Goal: Task Accomplishment & Management: Complete application form

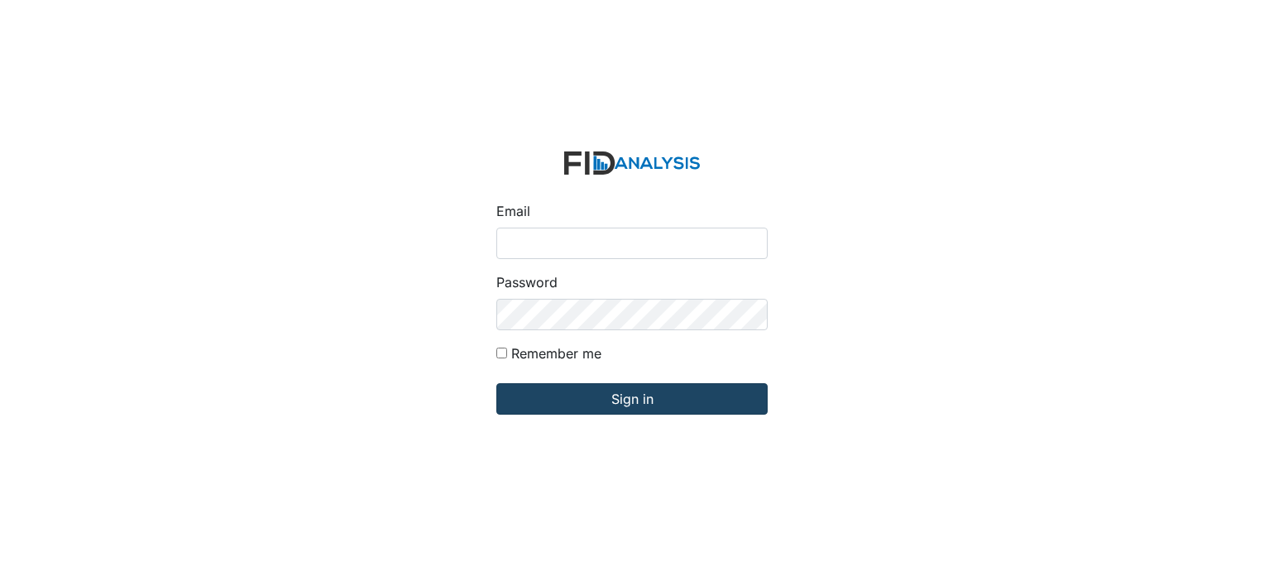
type input "[EMAIL_ADDRESS][DOMAIN_NAME]"
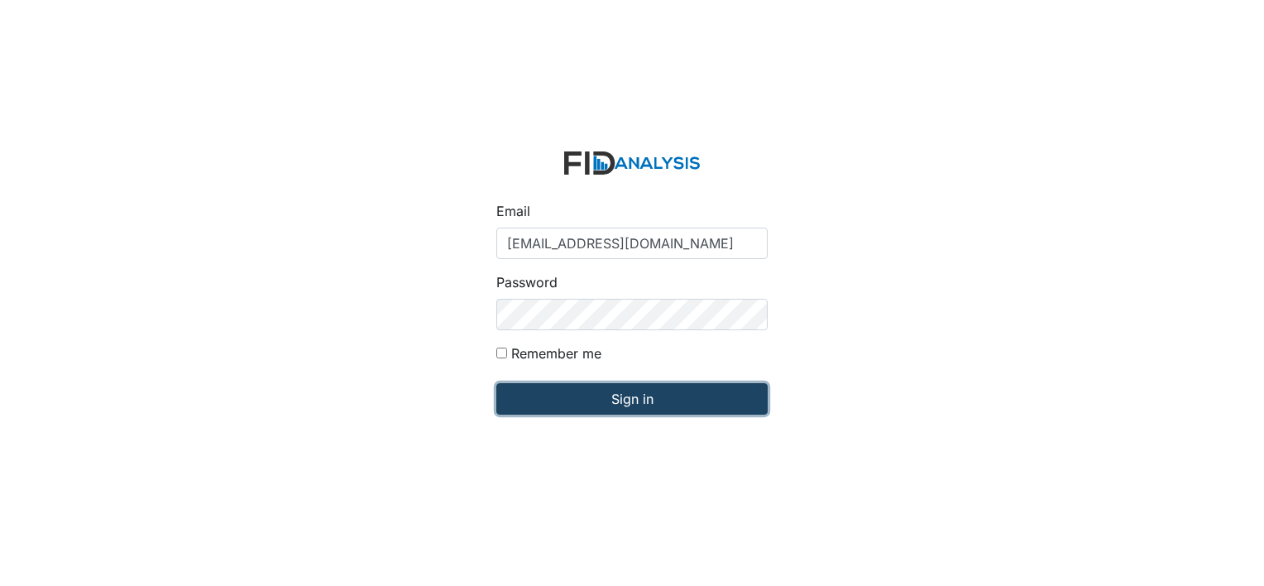
click at [716, 386] on input "Sign in" at bounding box center [631, 398] width 271 height 31
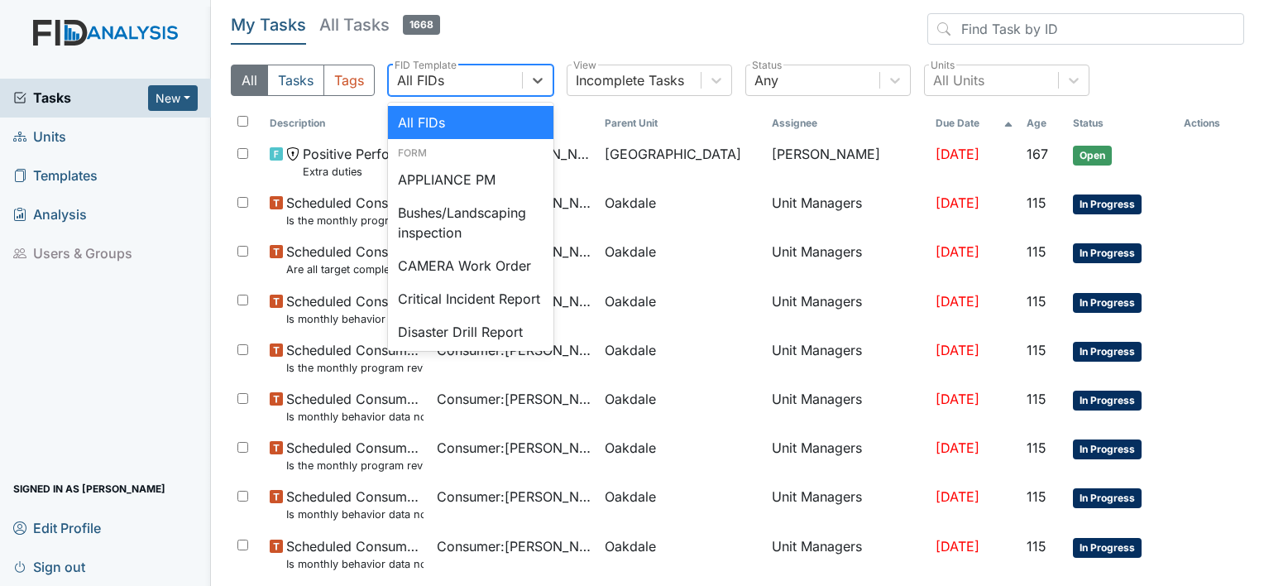
click at [467, 71] on div "All FIDs" at bounding box center [455, 80] width 133 height 30
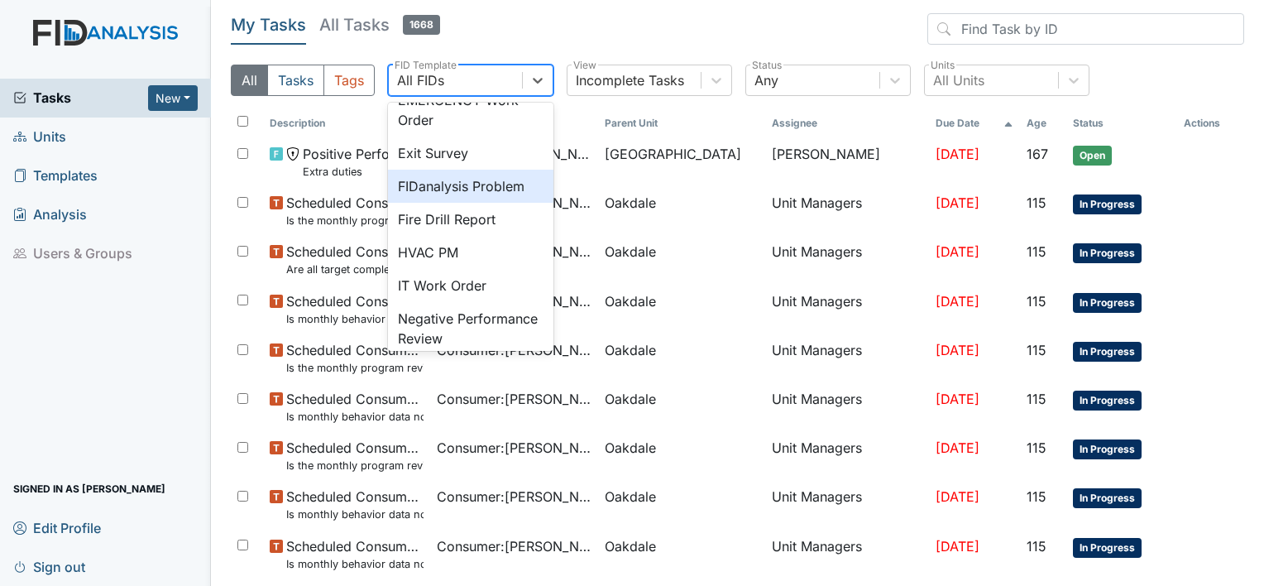
scroll to position [265, 0]
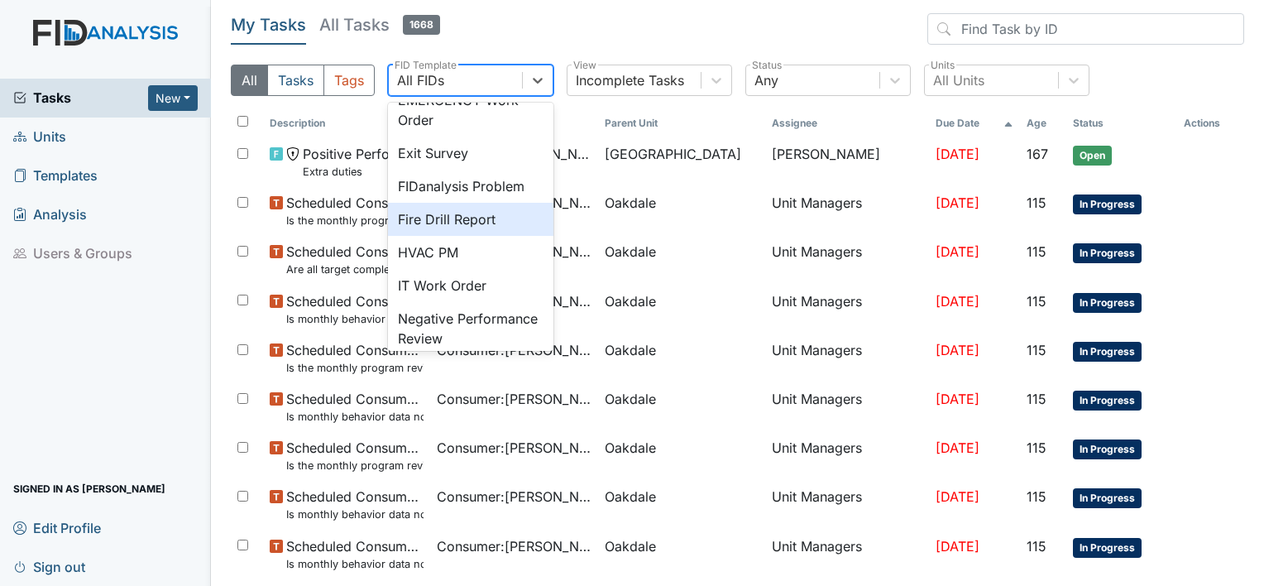
click at [486, 236] on div "Fire Drill Report" at bounding box center [470, 219] width 165 height 33
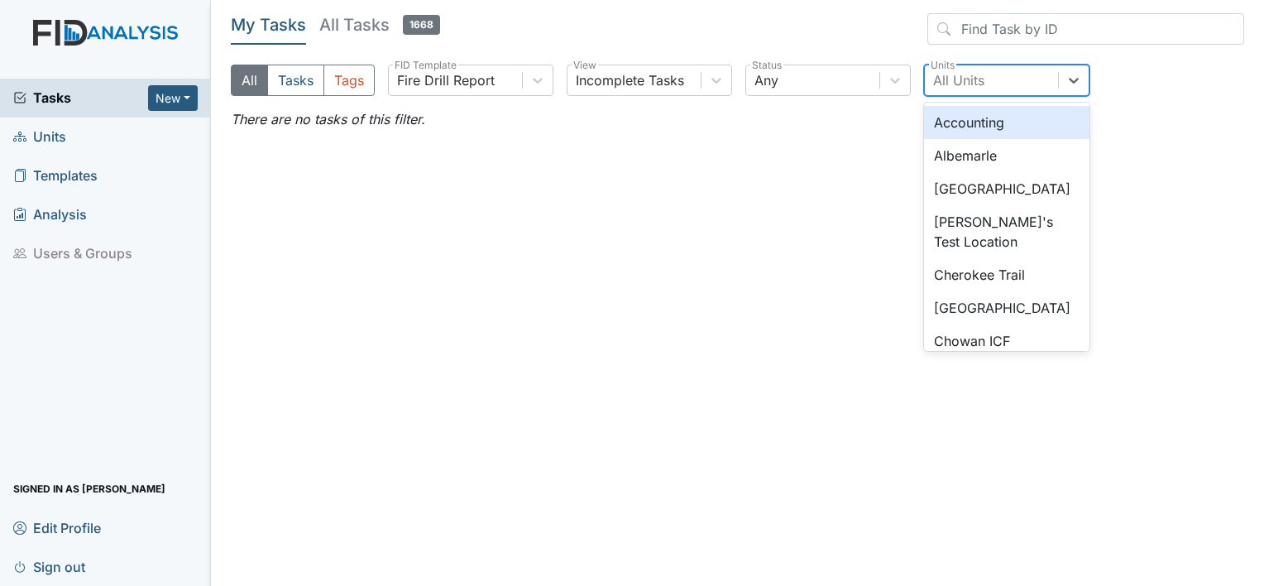
click at [967, 79] on div "All Units" at bounding box center [958, 80] width 51 height 20
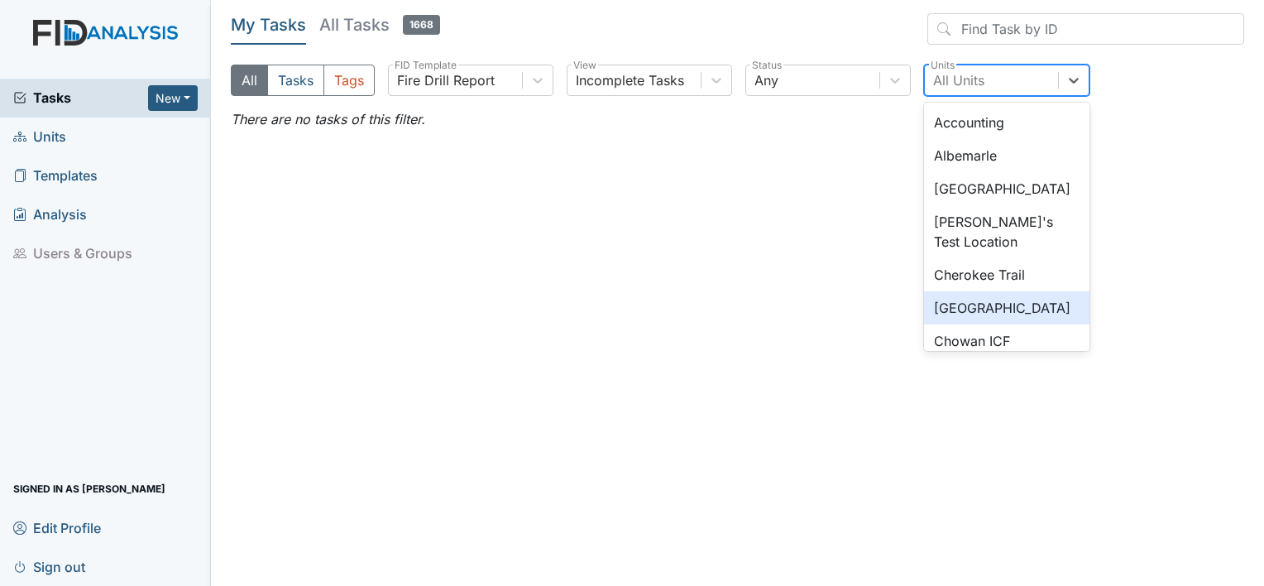
click at [1016, 304] on div "[GEOGRAPHIC_DATA]" at bounding box center [1006, 307] width 165 height 33
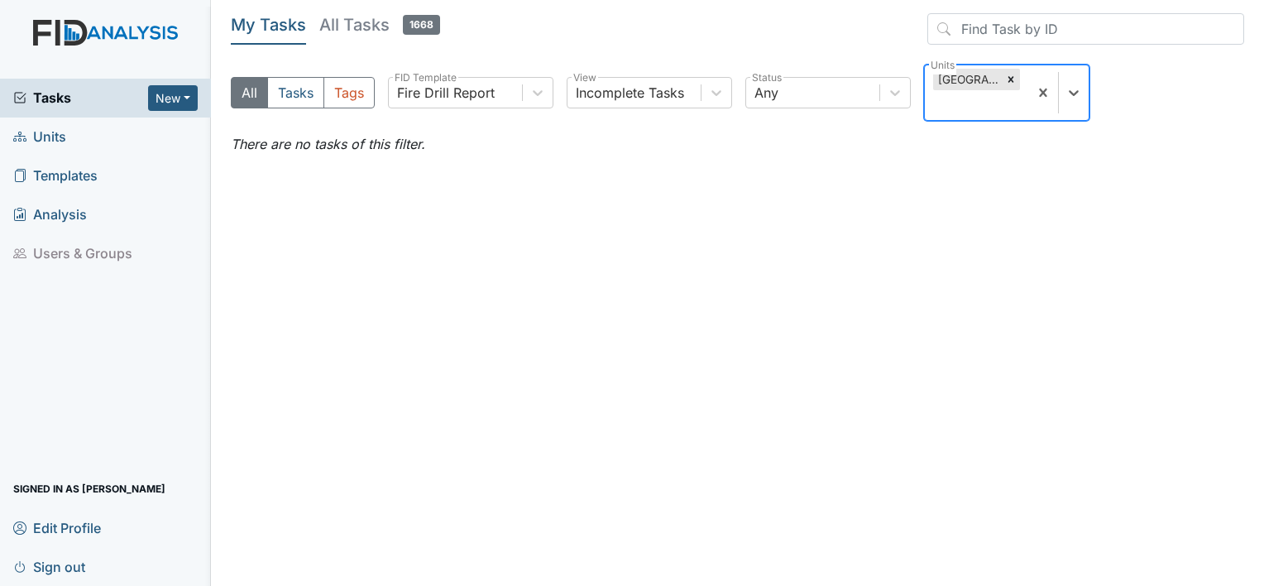
type input "o"
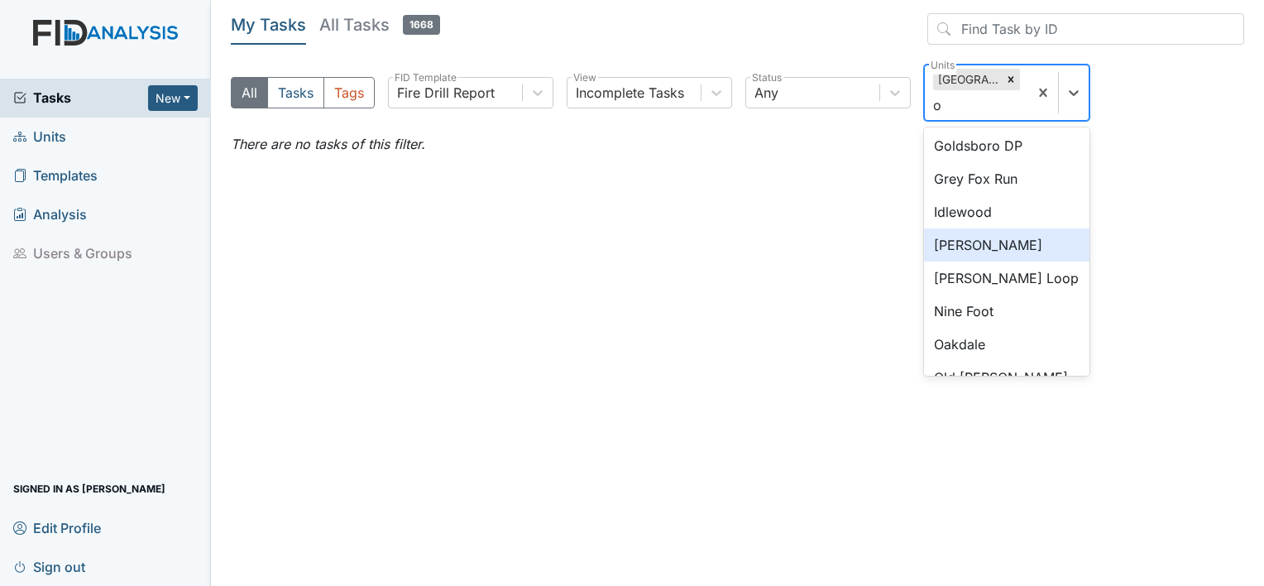
scroll to position [482, 0]
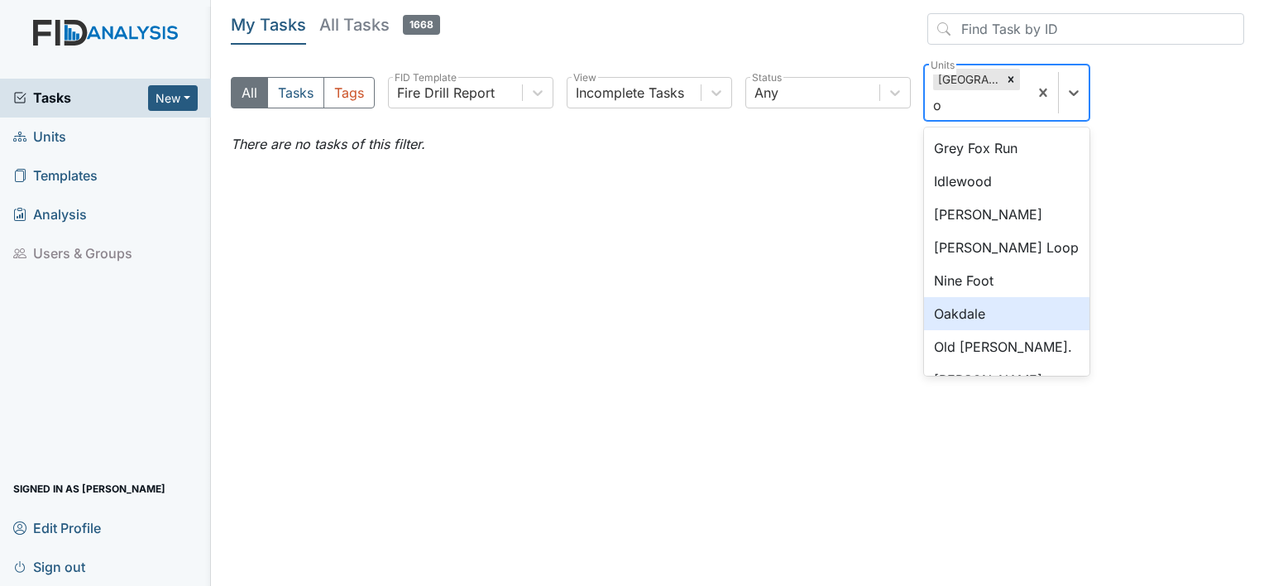
click at [1016, 316] on div "Oakdale" at bounding box center [1006, 313] width 165 height 33
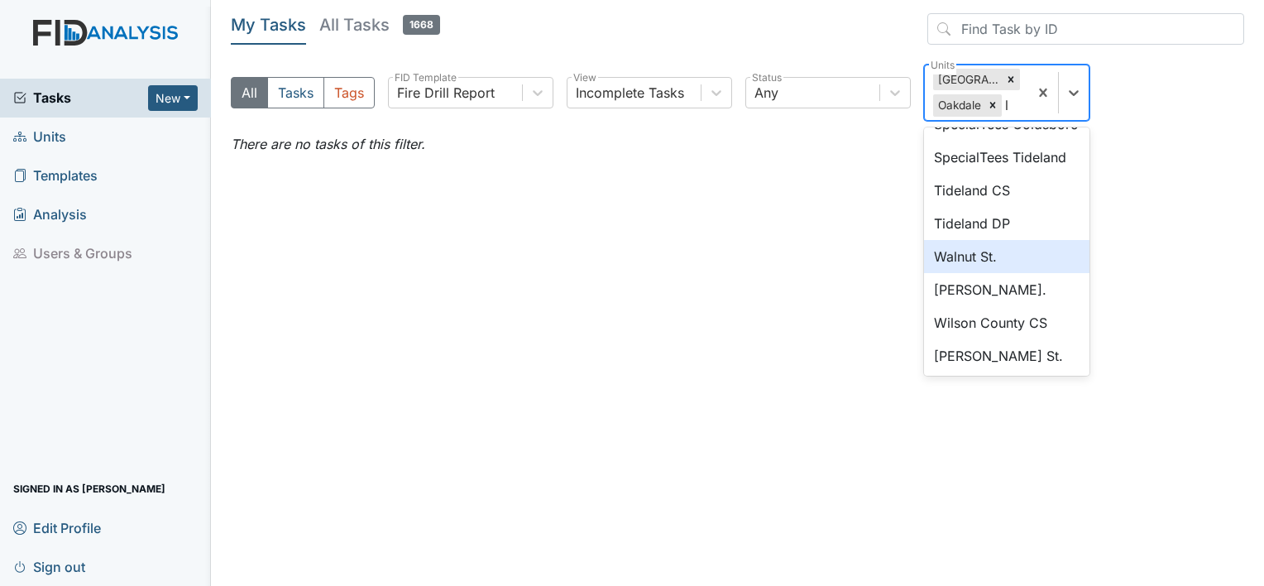
scroll to position [711, 0]
type input "l"
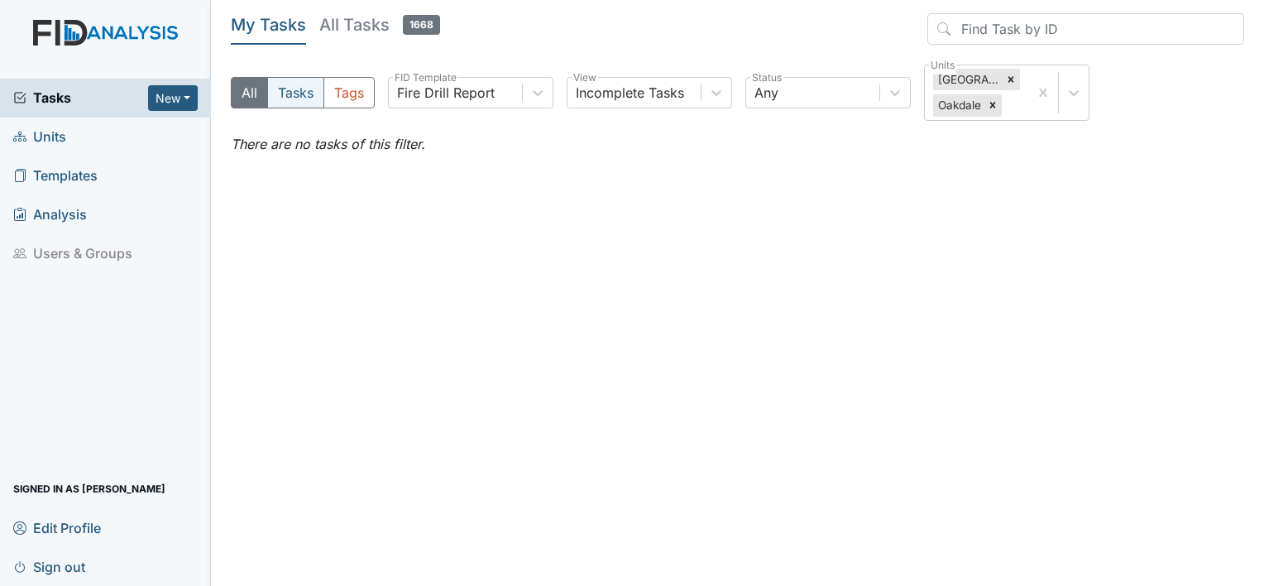
click at [299, 103] on button "Tasks" at bounding box center [295, 92] width 57 height 31
click at [357, 27] on h5 "All Tasks 1668" at bounding box center [379, 24] width 121 height 23
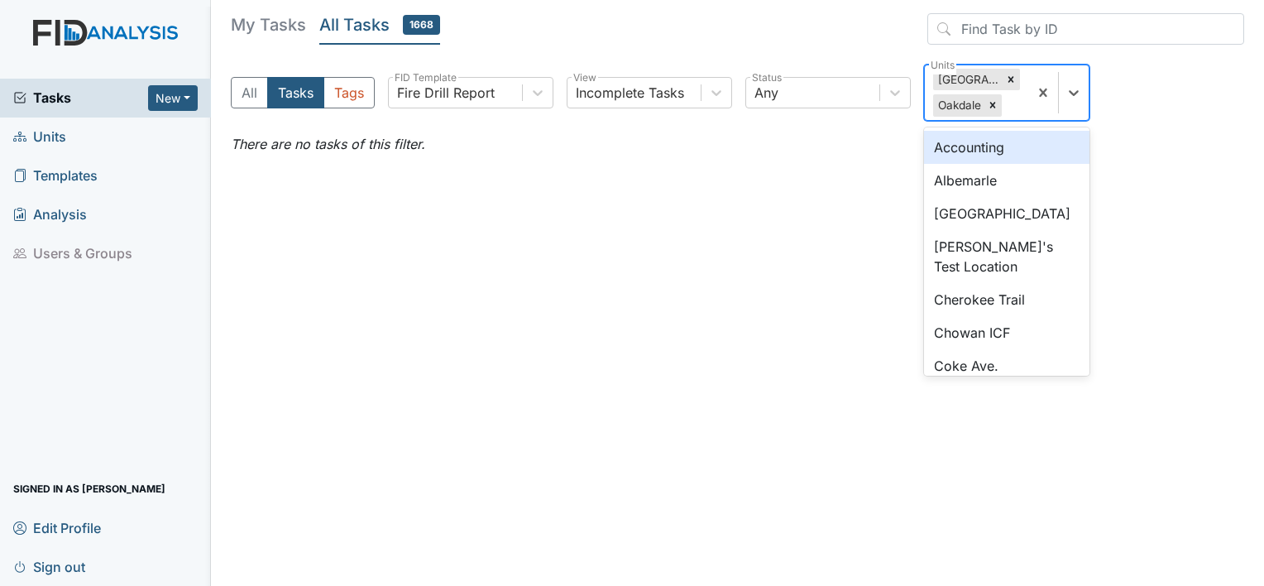
click at [1024, 93] on div "[GEOGRAPHIC_DATA]" at bounding box center [976, 92] width 103 height 55
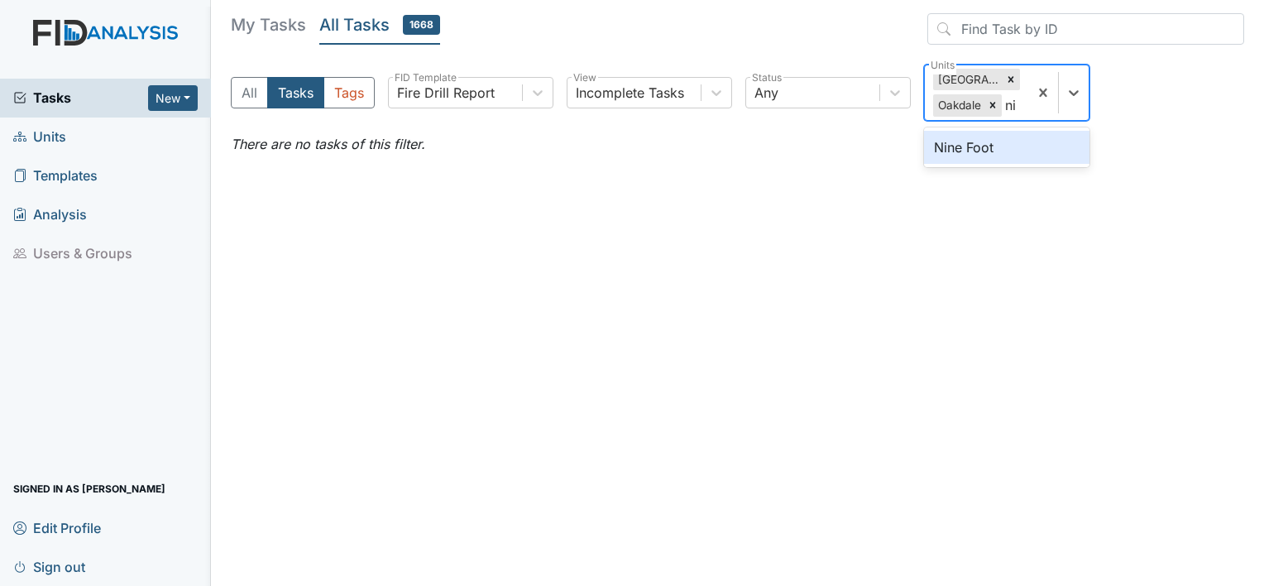
type input "nin"
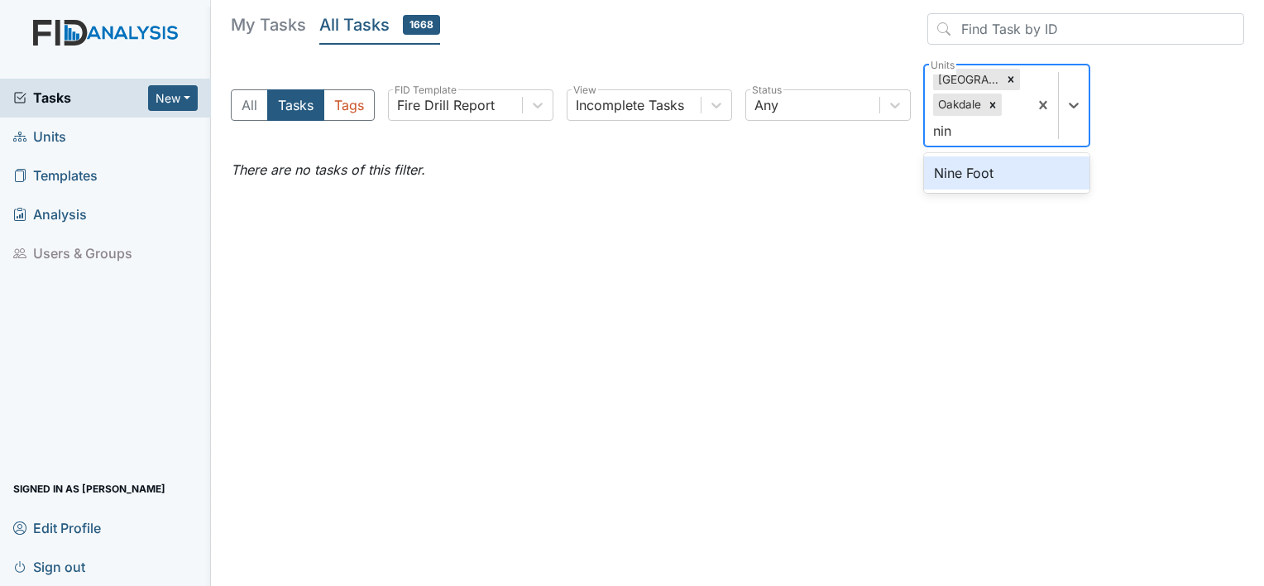
click at [973, 166] on div "Nine Foot" at bounding box center [1006, 172] width 165 height 33
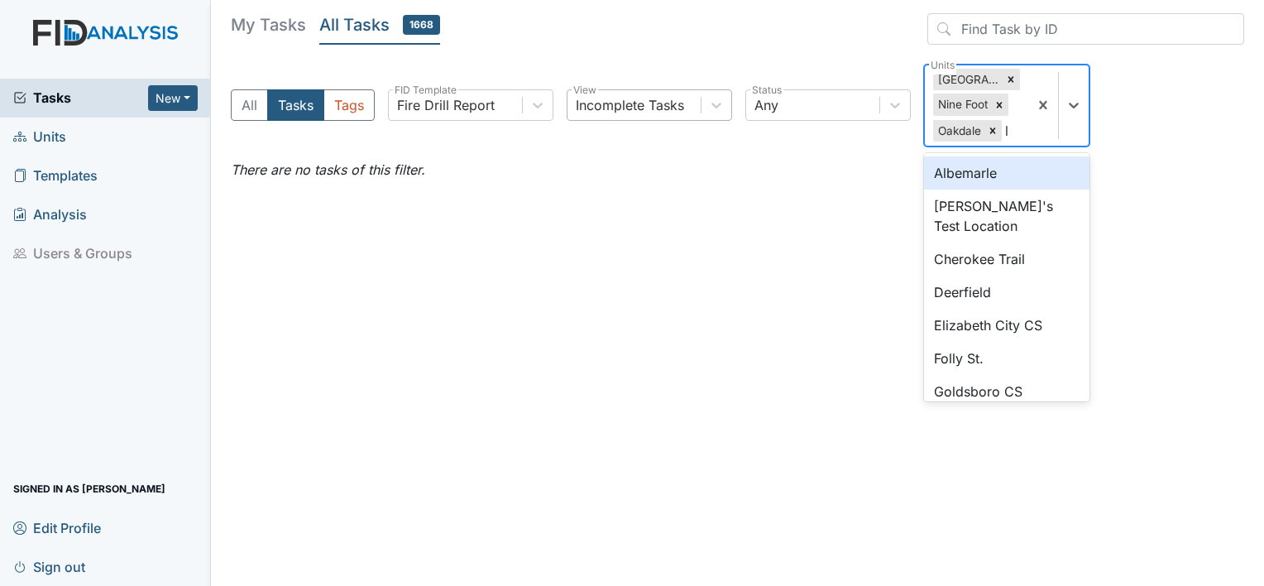
type input "l"
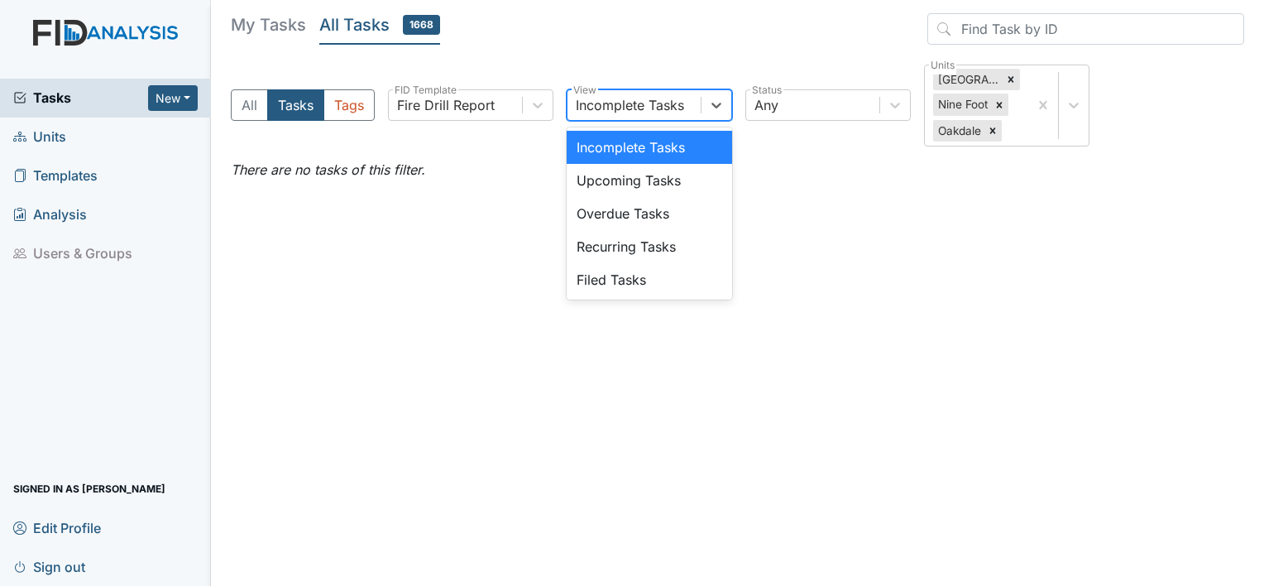
click at [665, 95] on div "Incomplete Tasks" at bounding box center [630, 105] width 108 height 20
click at [678, 284] on div "Filed Tasks" at bounding box center [649, 279] width 165 height 33
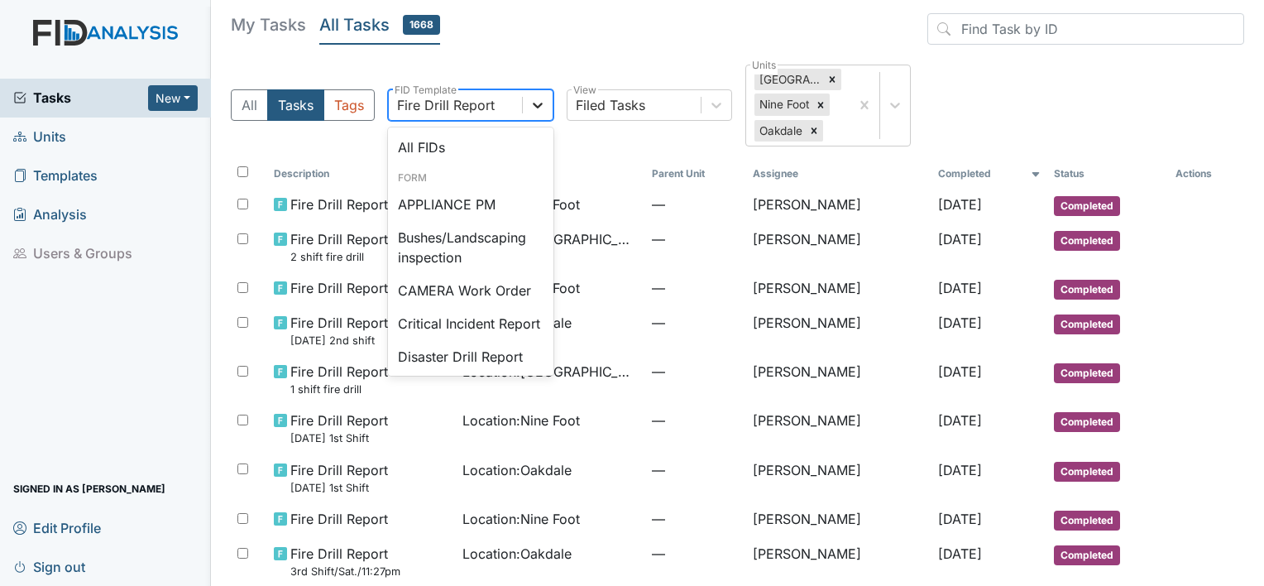
click at [534, 100] on icon at bounding box center [537, 105] width 17 height 17
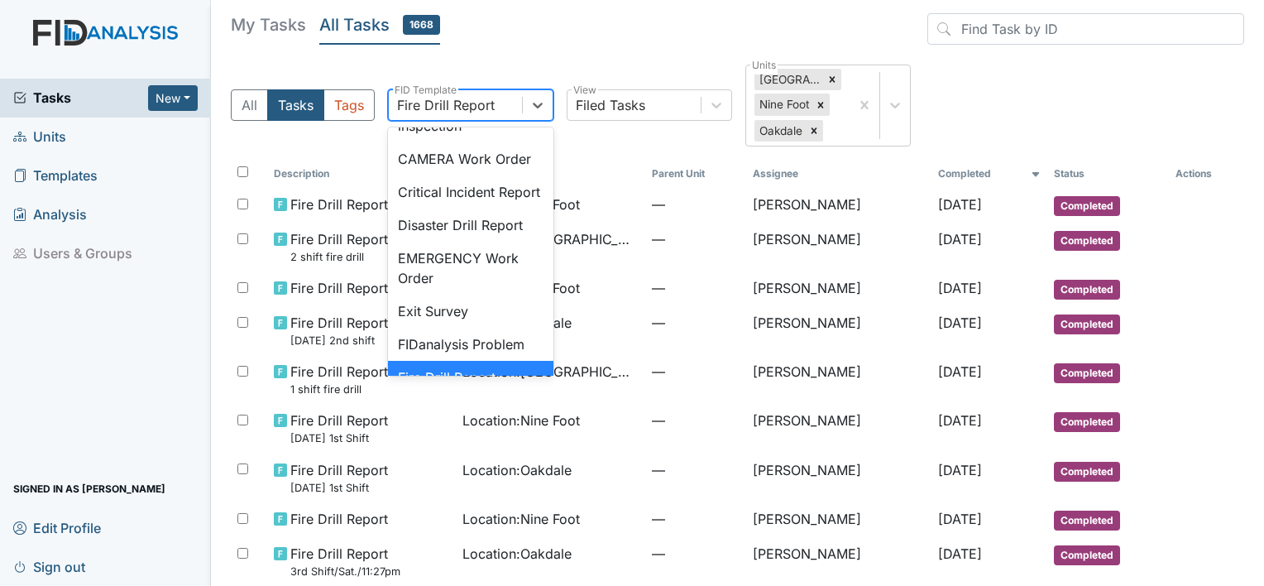
scroll to position [131, 0]
click at [490, 242] on div "Disaster Drill Report" at bounding box center [470, 225] width 165 height 33
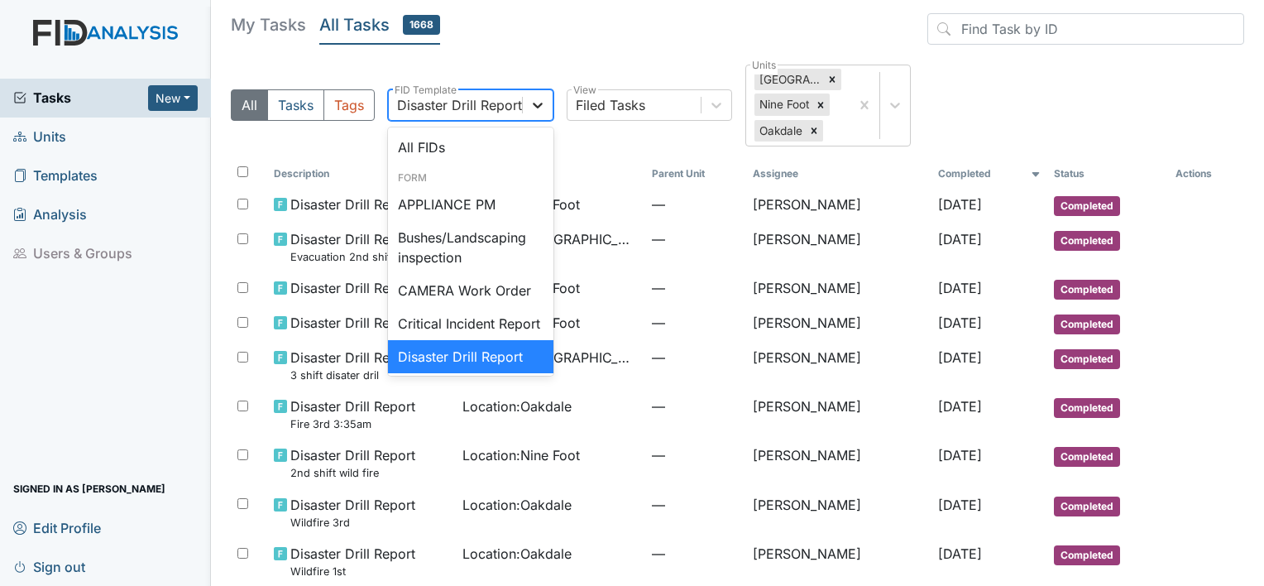
click at [539, 102] on icon at bounding box center [537, 105] width 17 height 17
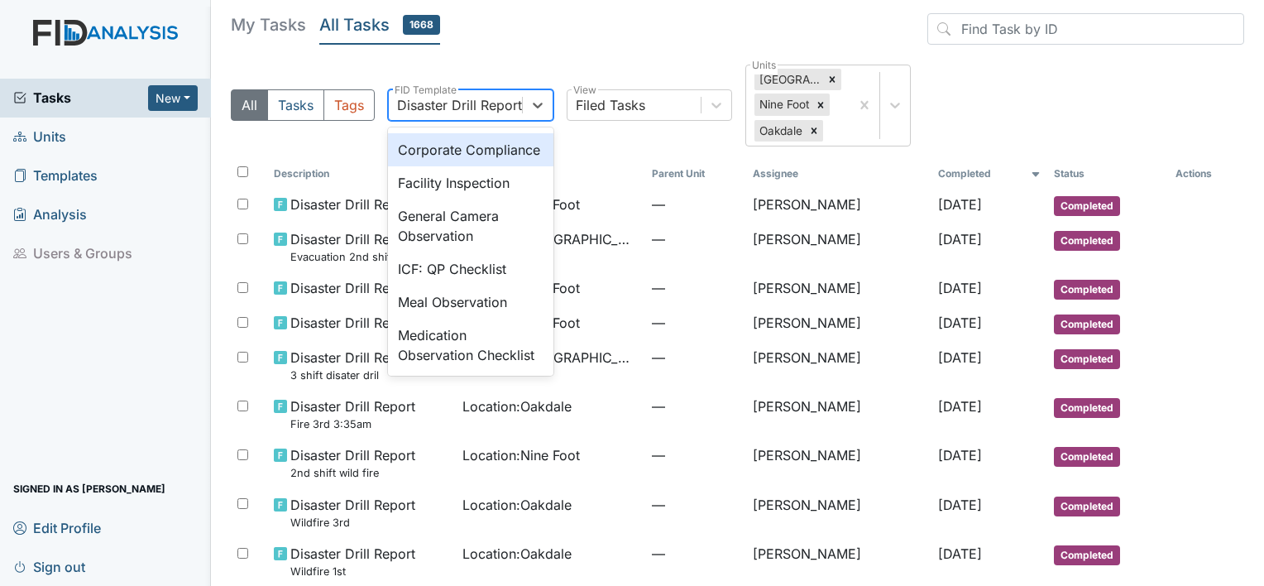
scroll to position [1085, 0]
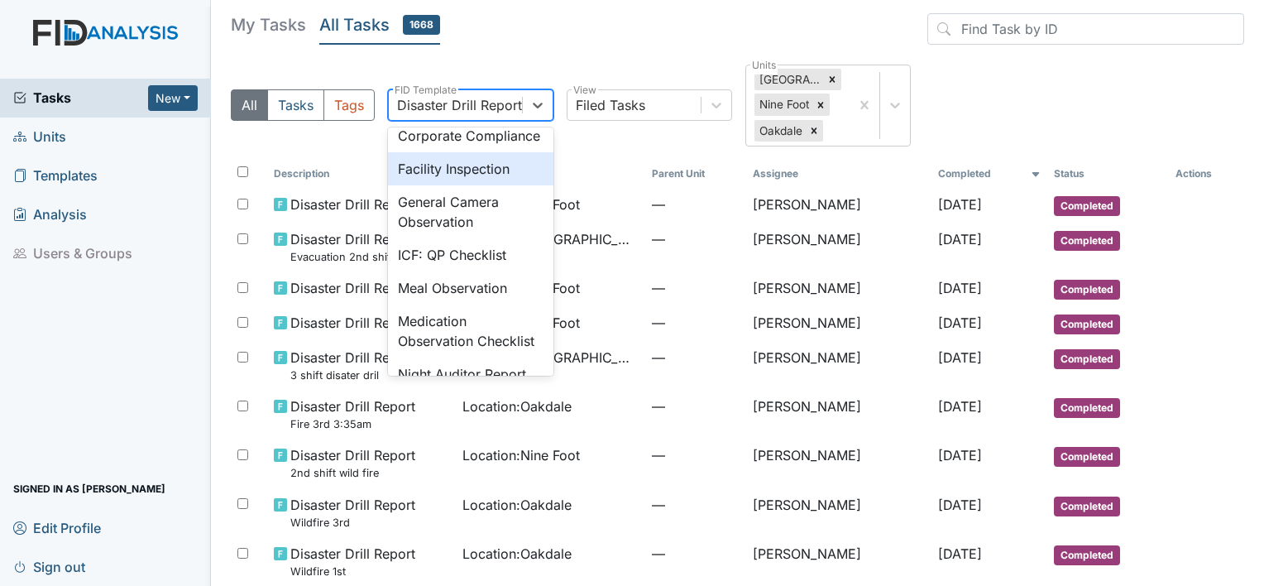
click at [536, 185] on div "Facility Inspection" at bounding box center [470, 168] width 165 height 33
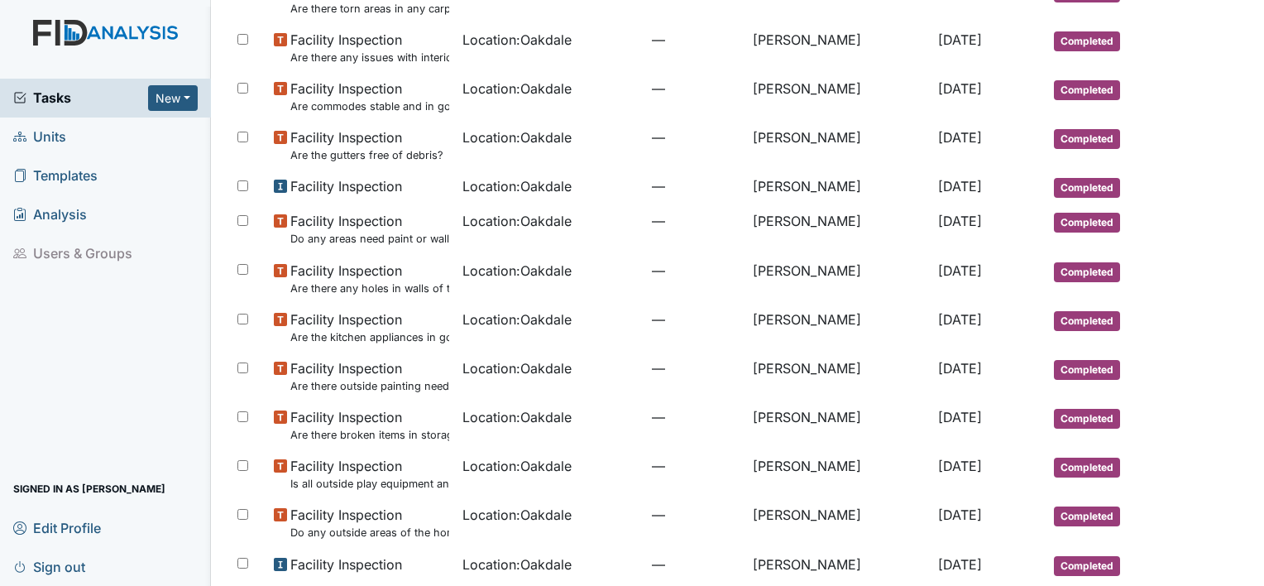
scroll to position [1082, 0]
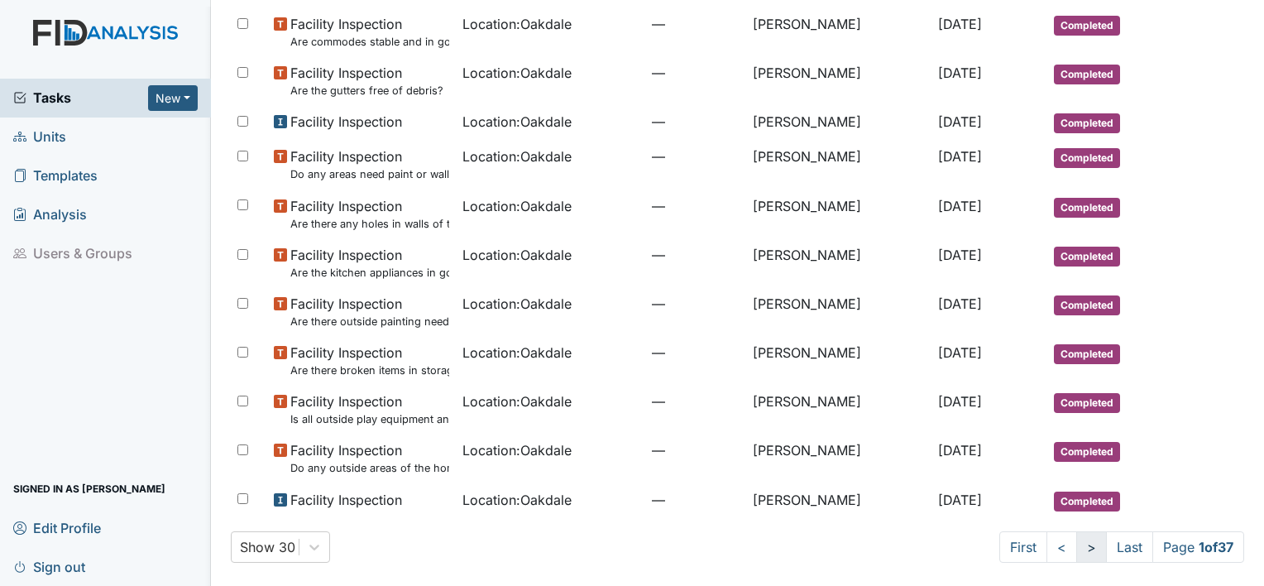
click at [1076, 544] on link ">" at bounding box center [1091, 546] width 31 height 31
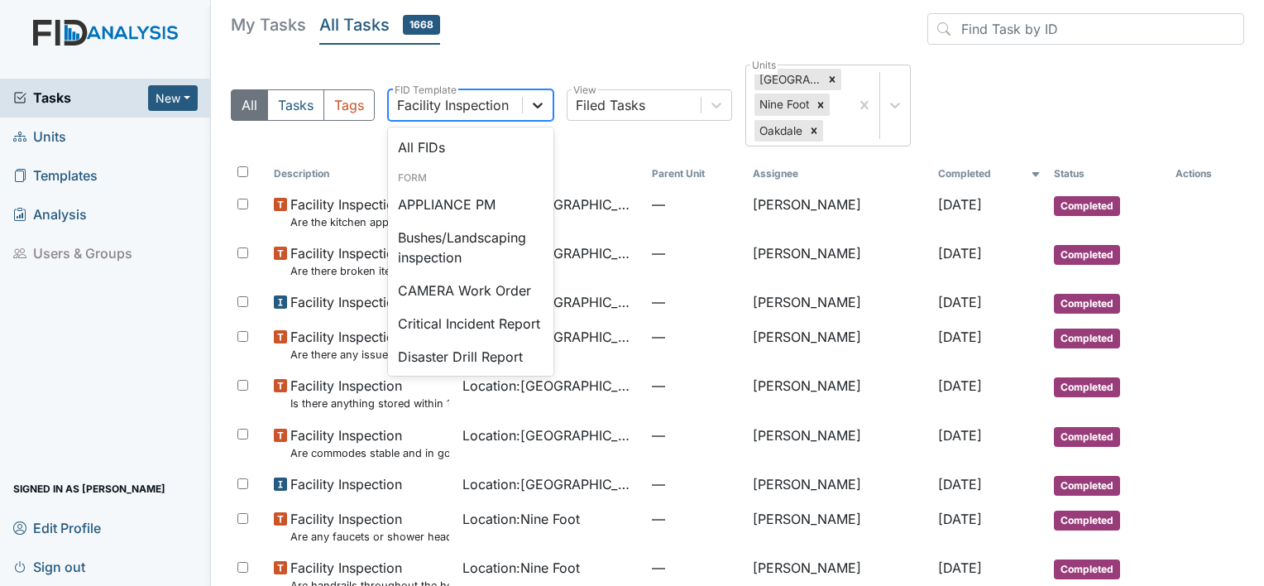
scroll to position [965, 0]
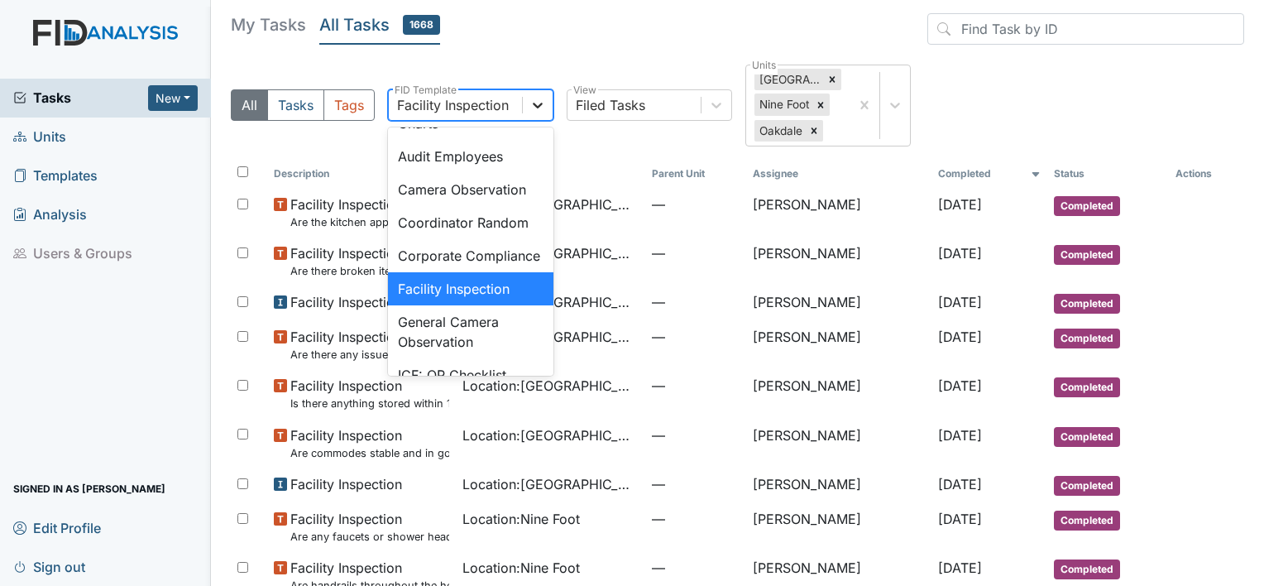
click at [539, 100] on icon at bounding box center [537, 105] width 17 height 17
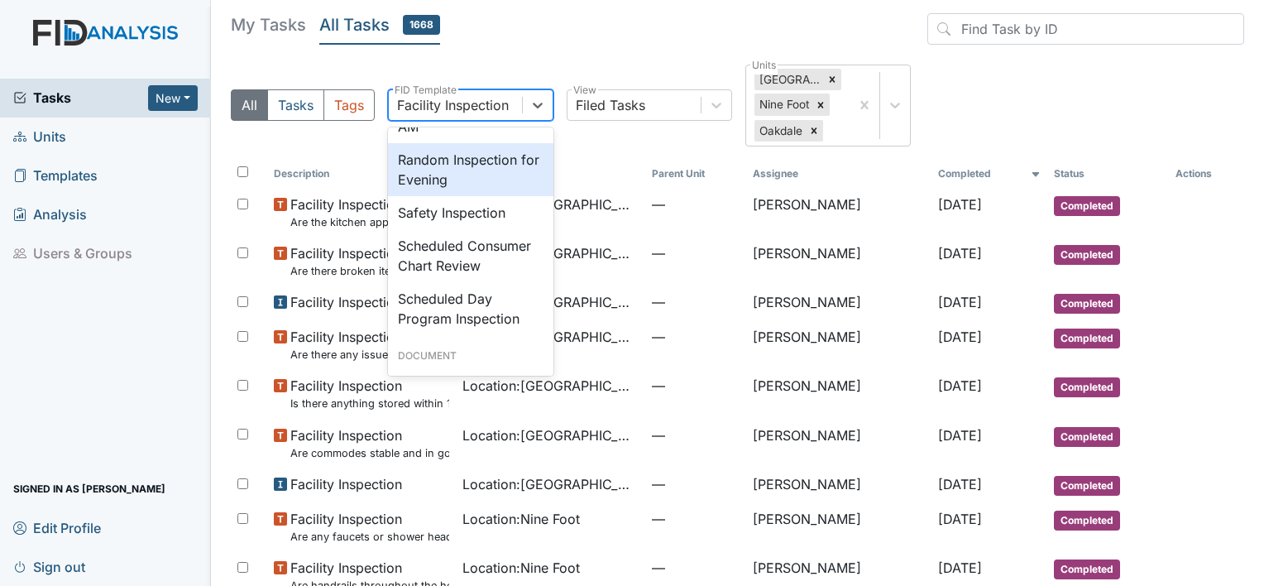
scroll to position [1605, 0]
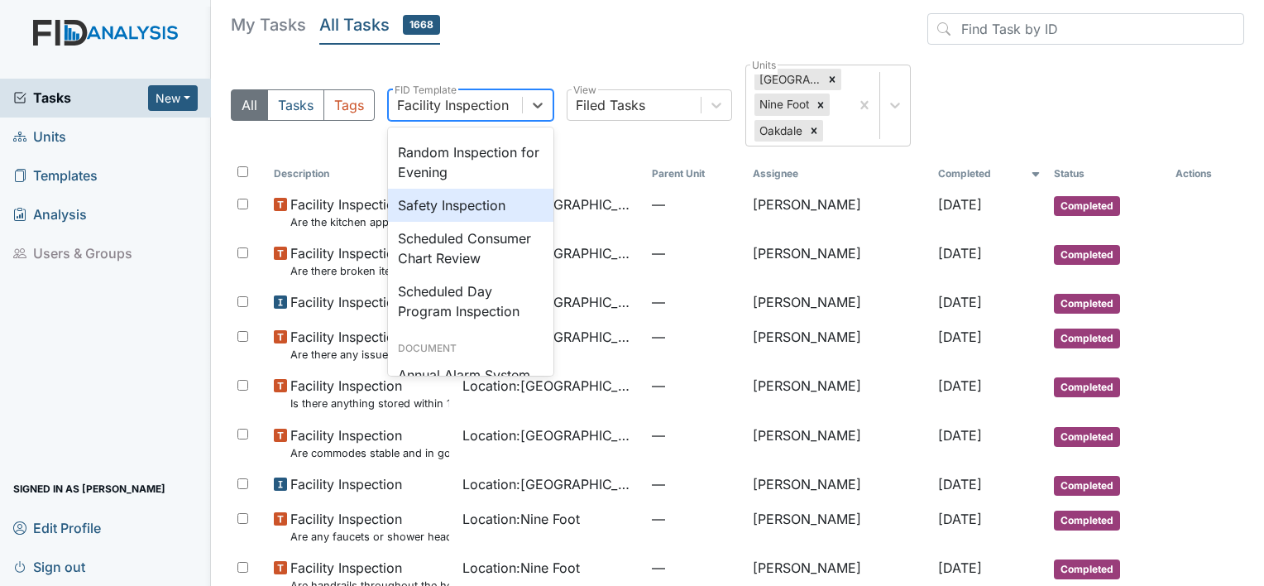
click at [515, 222] on div "Safety Inspection" at bounding box center [470, 205] width 165 height 33
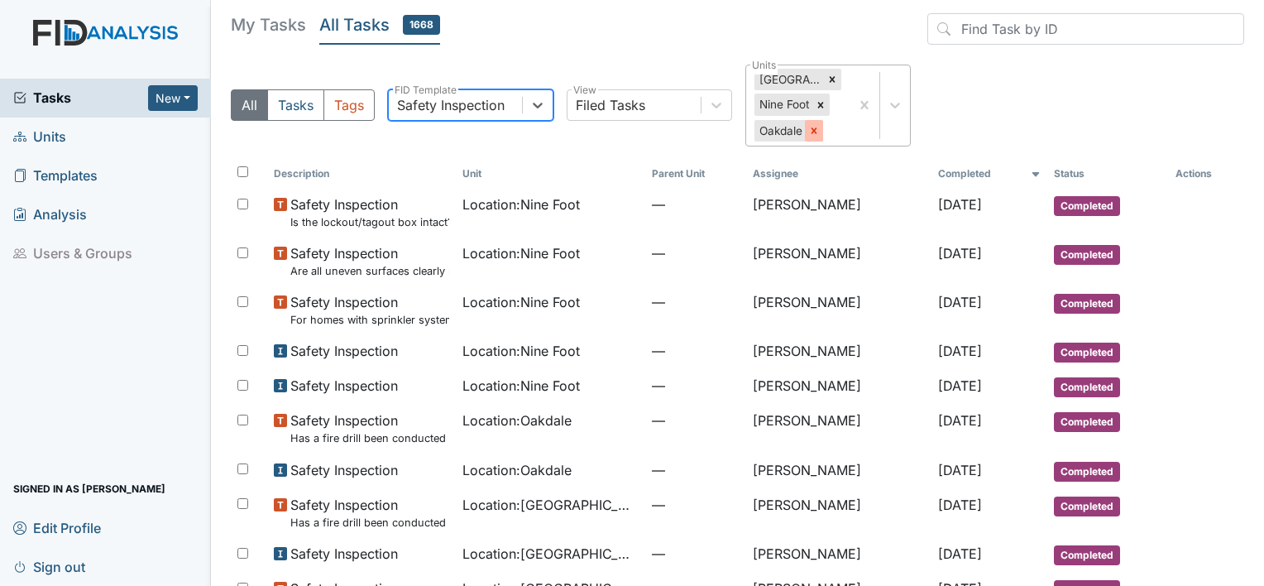
click at [814, 136] on div at bounding box center [814, 131] width 18 height 22
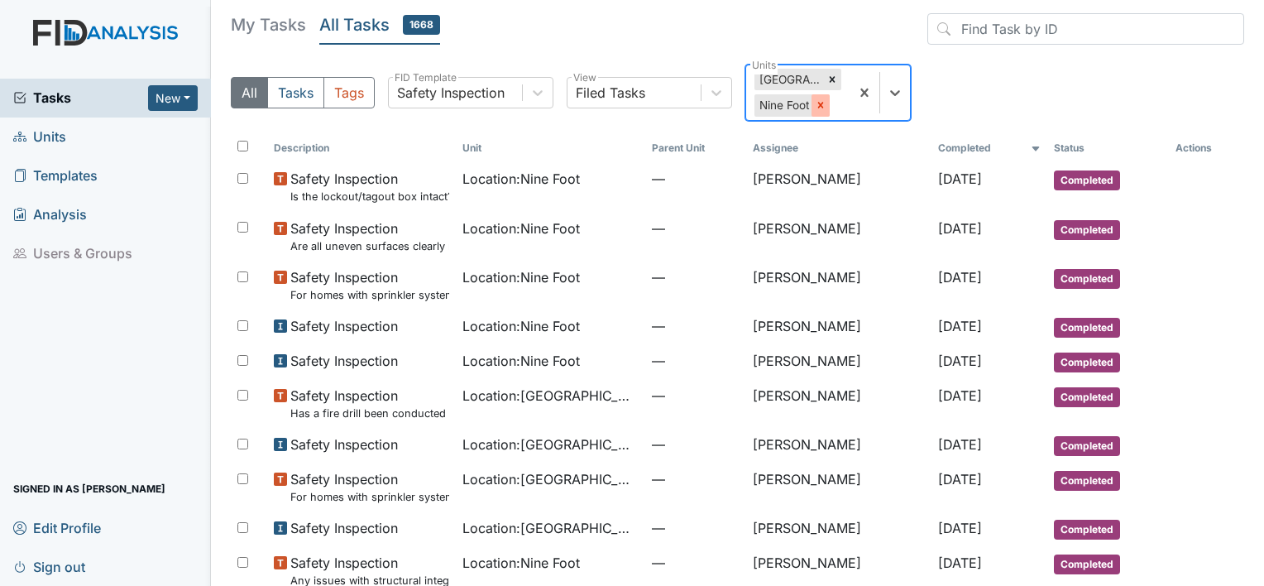
click at [820, 115] on div at bounding box center [821, 105] width 18 height 22
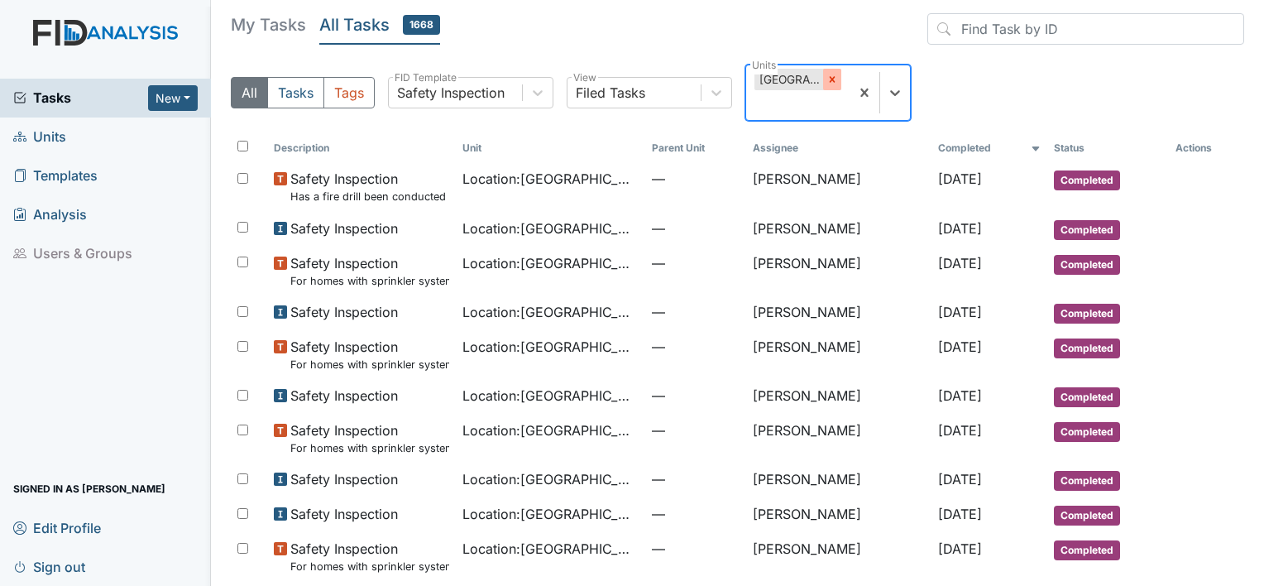
click at [831, 77] on icon at bounding box center [832, 80] width 12 height 12
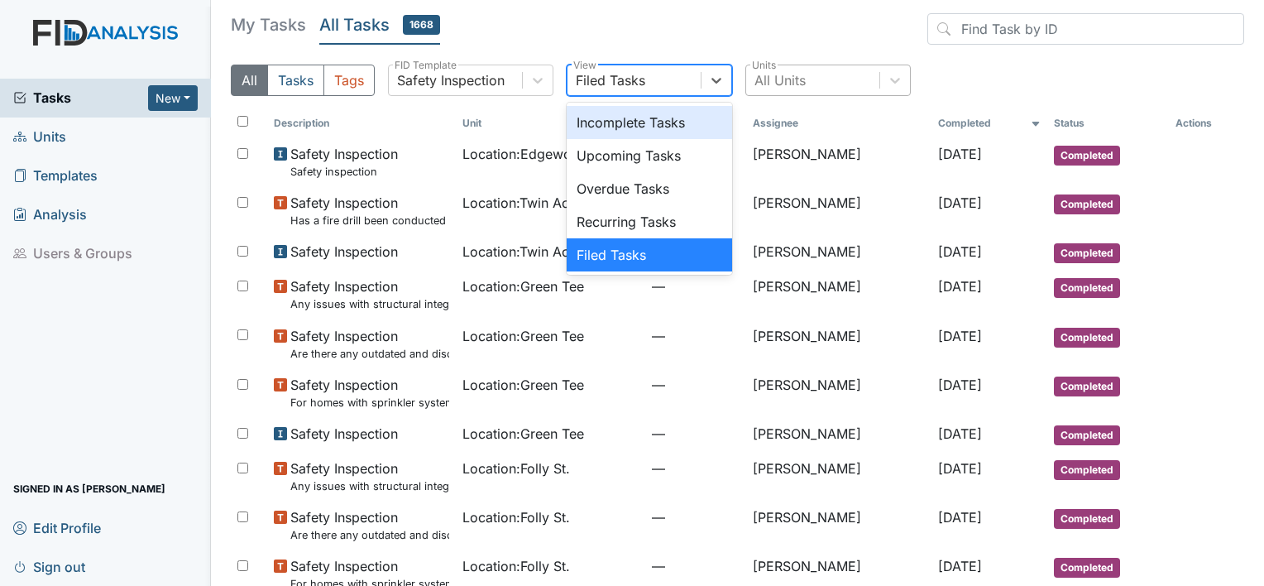
click at [642, 73] on div "Filed Tasks" at bounding box center [610, 80] width 69 height 20
click at [640, 166] on div "Upcoming Tasks" at bounding box center [649, 155] width 165 height 33
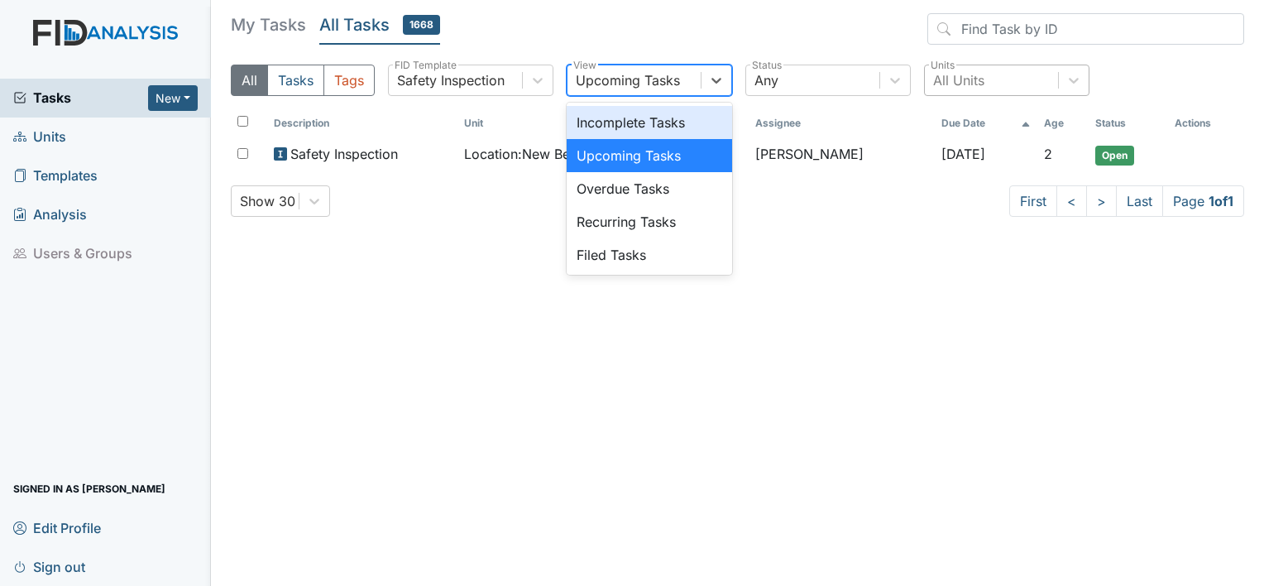
click at [685, 89] on div "Upcoming Tasks" at bounding box center [634, 80] width 133 height 30
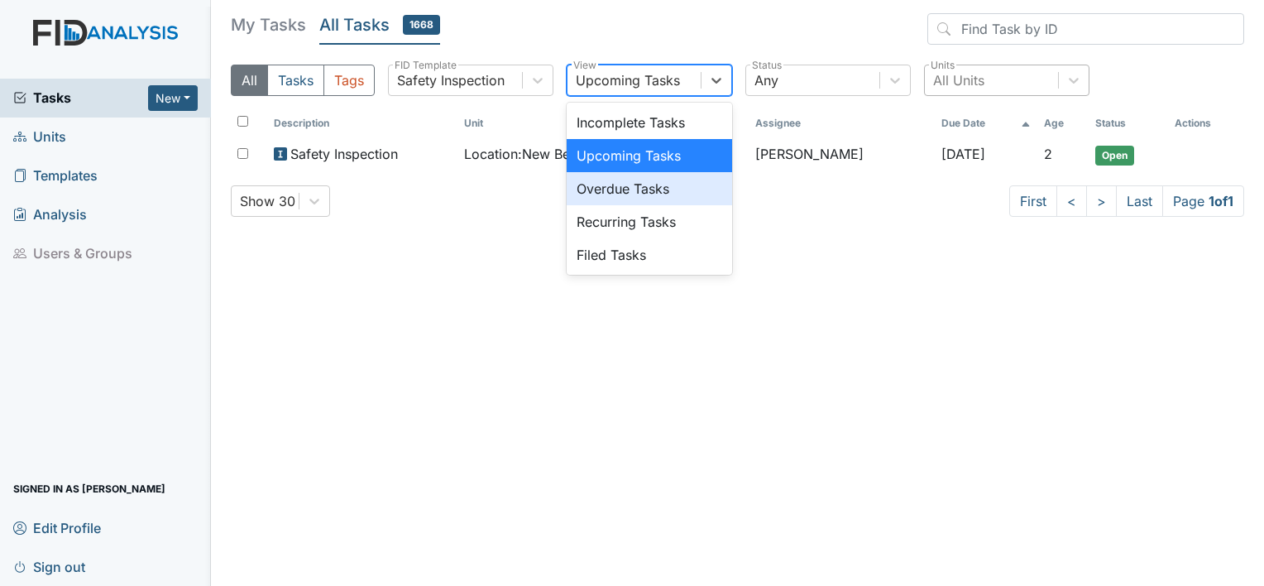
click at [679, 183] on div "Overdue Tasks" at bounding box center [649, 188] width 165 height 33
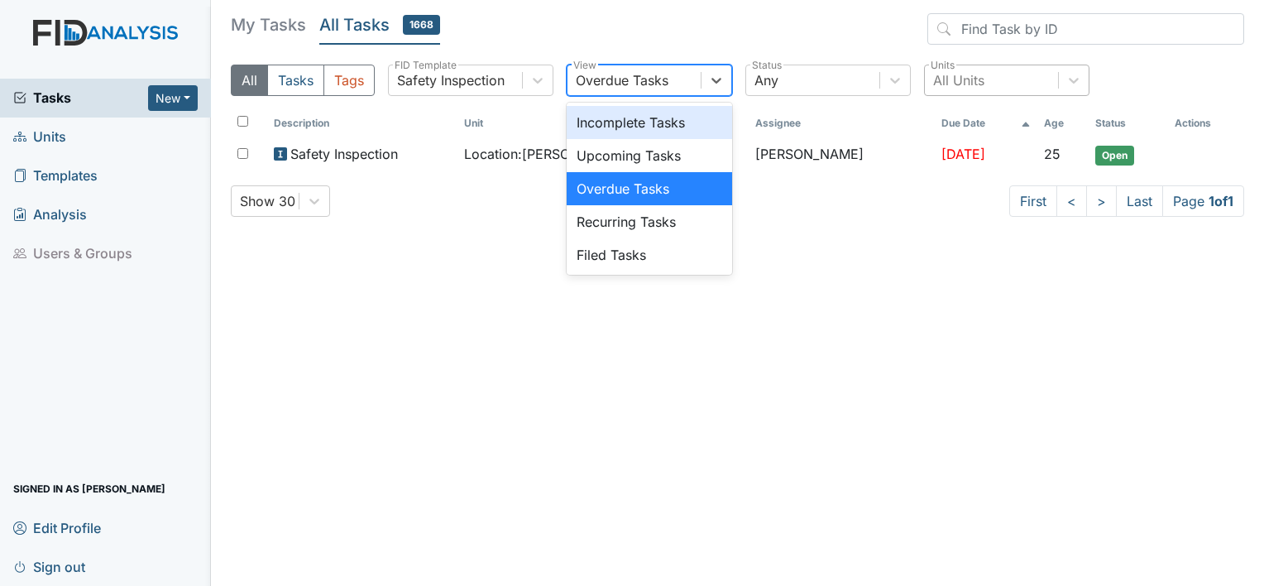
click at [671, 76] on div "Overdue Tasks" at bounding box center [634, 80] width 133 height 30
click at [649, 123] on div "Incomplete Tasks" at bounding box center [649, 122] width 165 height 33
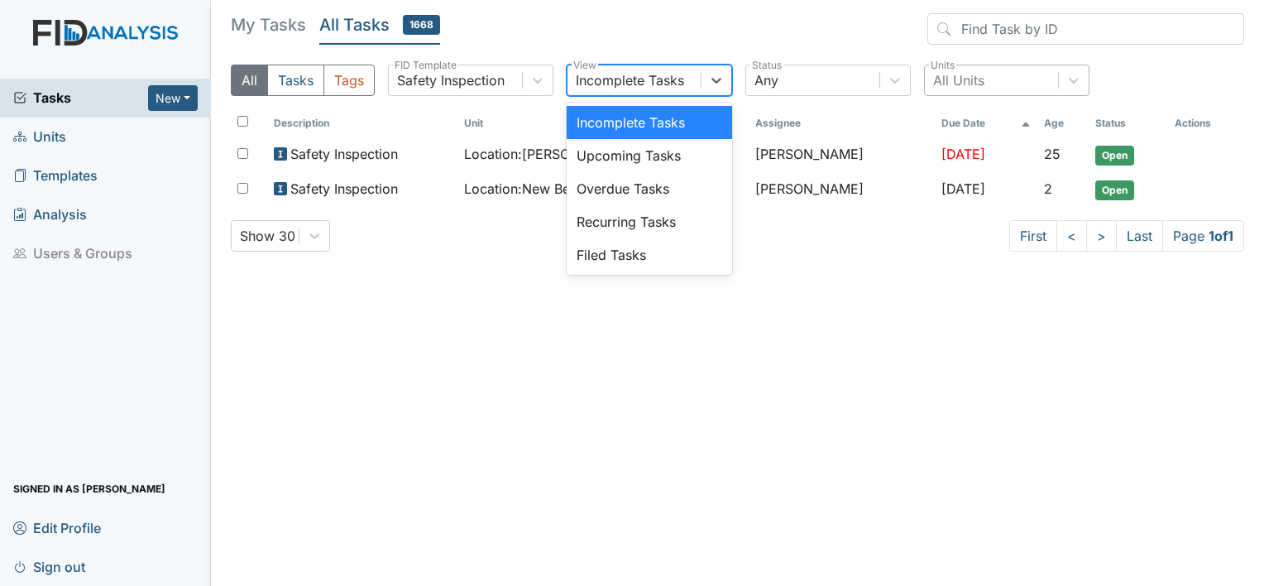
click at [653, 75] on div "Incomplete Tasks" at bounding box center [630, 80] width 108 height 20
click at [648, 243] on div "Filed Tasks" at bounding box center [649, 254] width 165 height 33
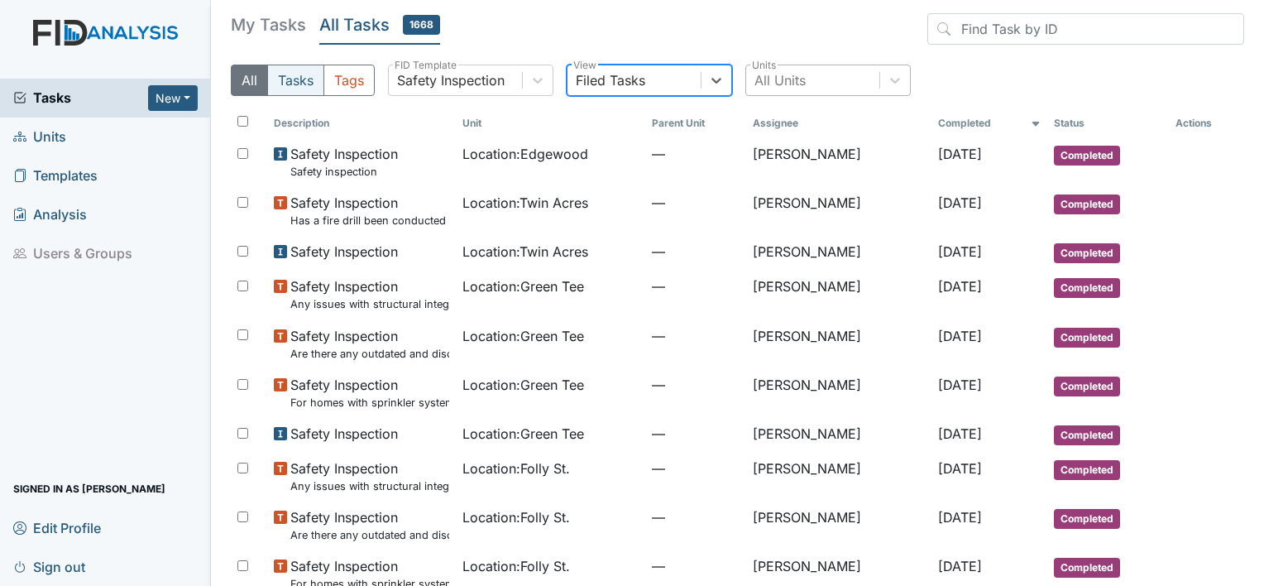
click at [305, 76] on button "Tasks" at bounding box center [295, 80] width 57 height 31
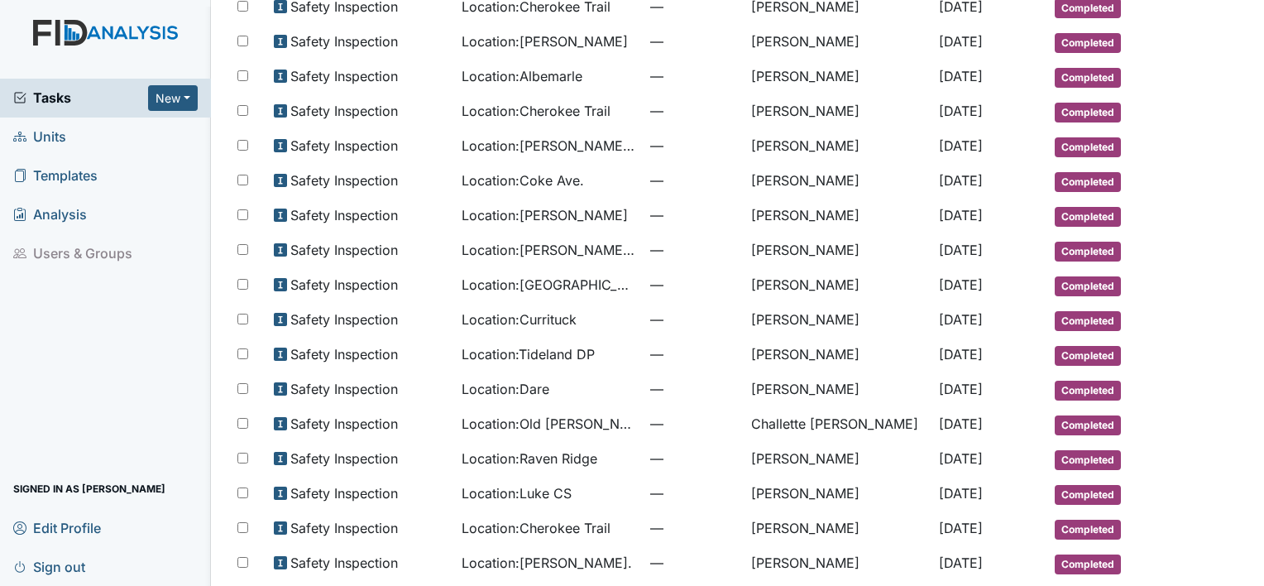
scroll to position [675, 0]
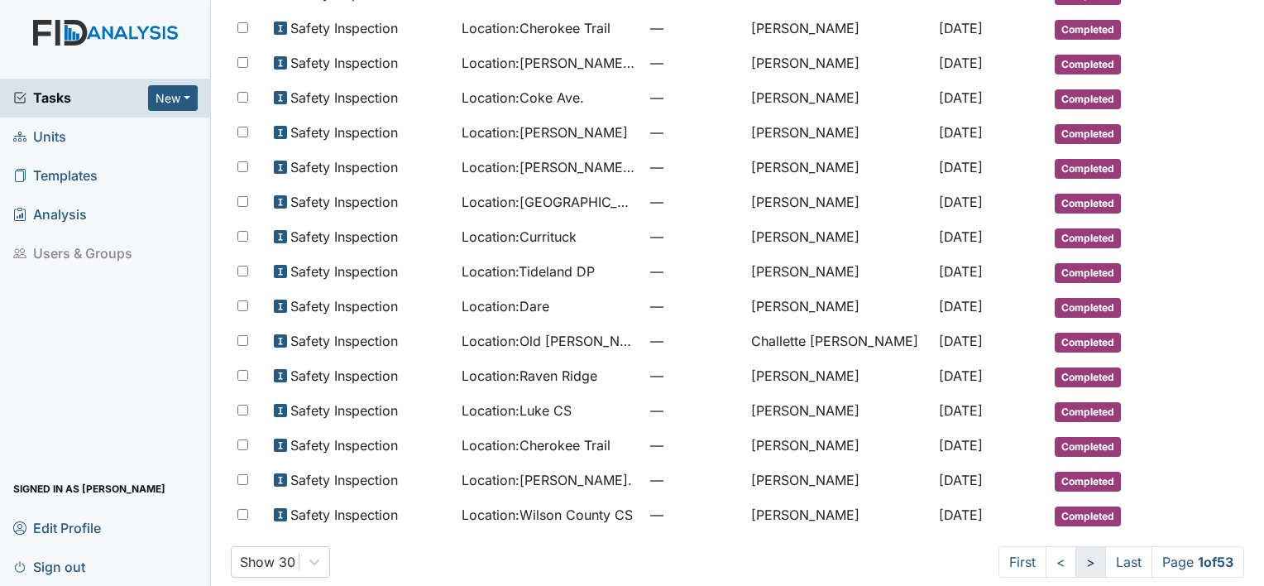
click at [1075, 546] on link ">" at bounding box center [1090, 561] width 31 height 31
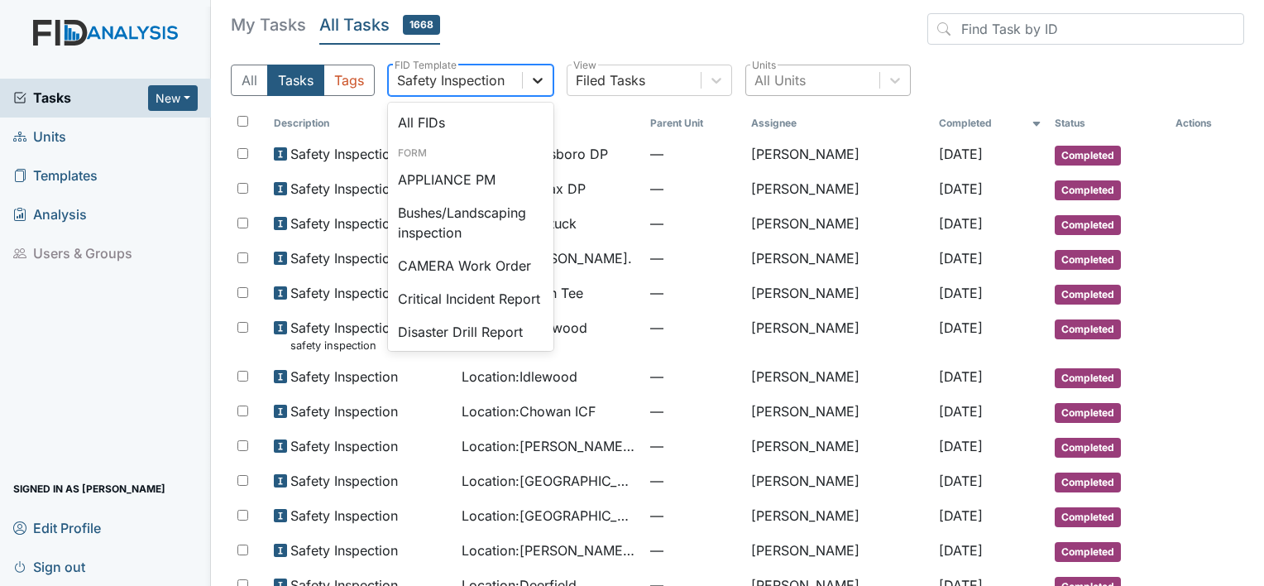
click at [534, 82] on icon at bounding box center [537, 80] width 17 height 17
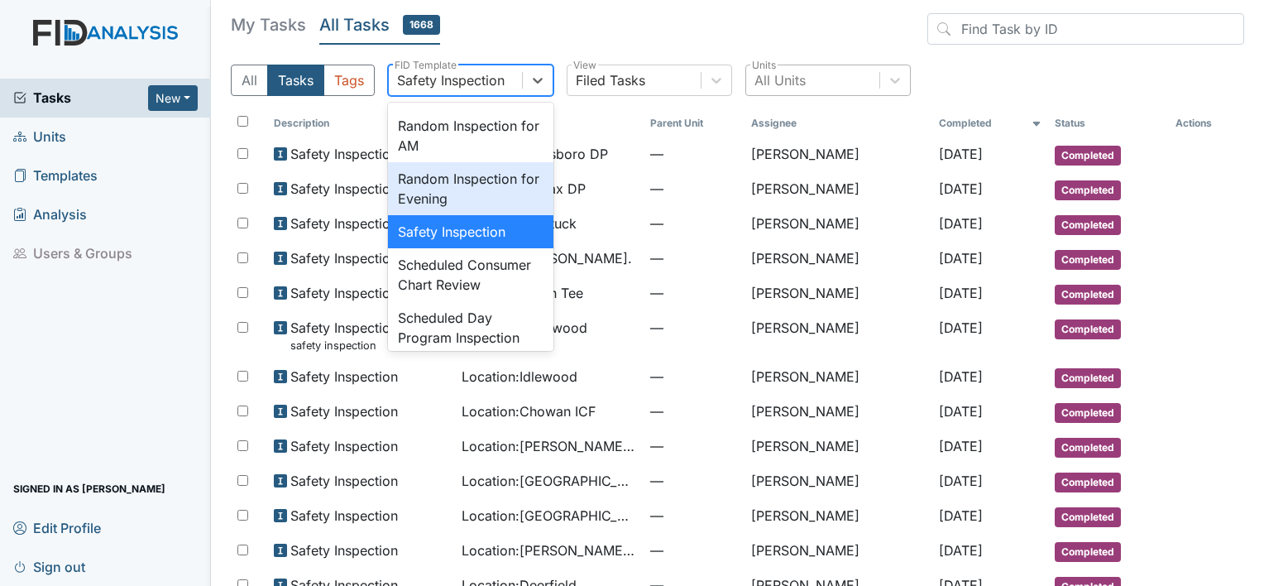
scroll to position [1553, 0]
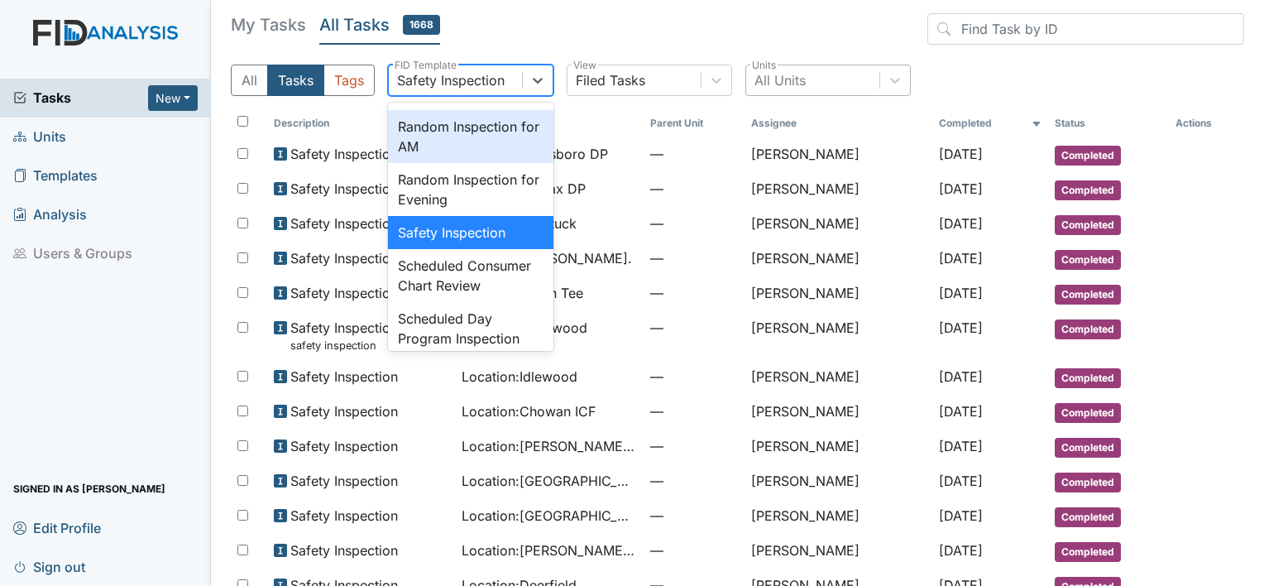
click at [510, 163] on div "Random Inspection for AM" at bounding box center [470, 136] width 165 height 53
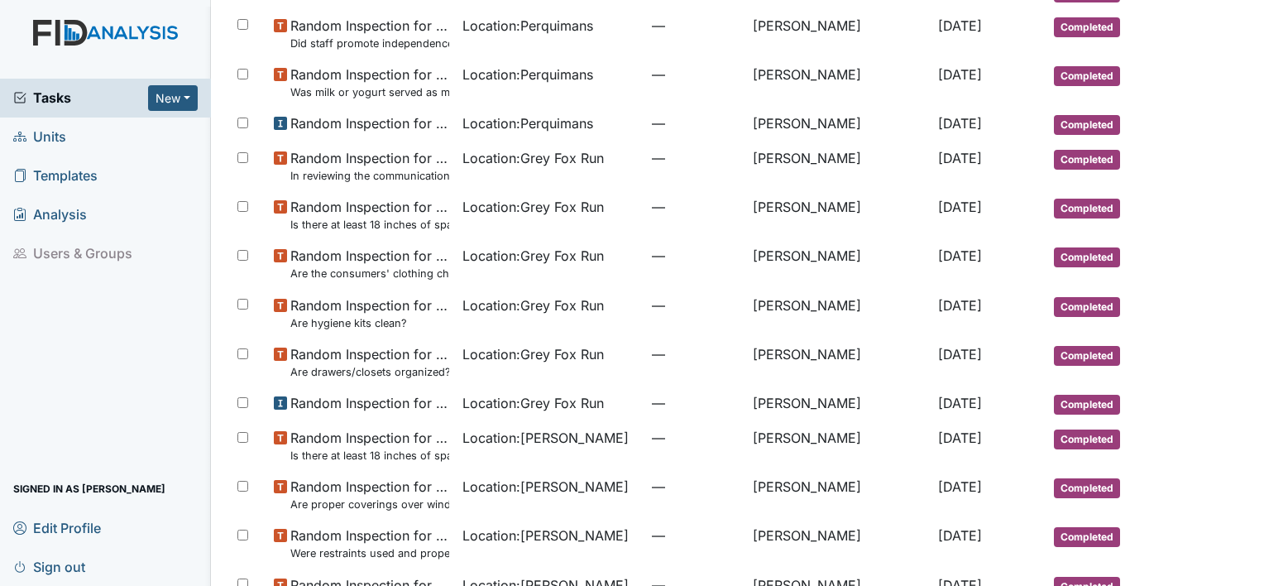
scroll to position [958, 0]
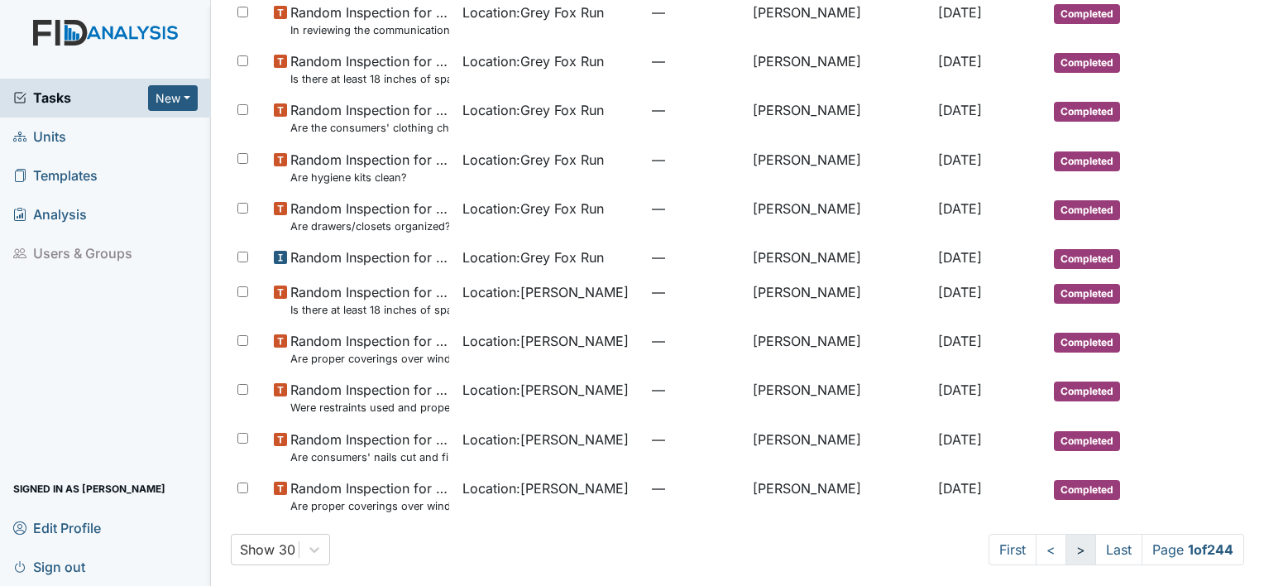
click at [1066, 539] on link ">" at bounding box center [1081, 549] width 31 height 31
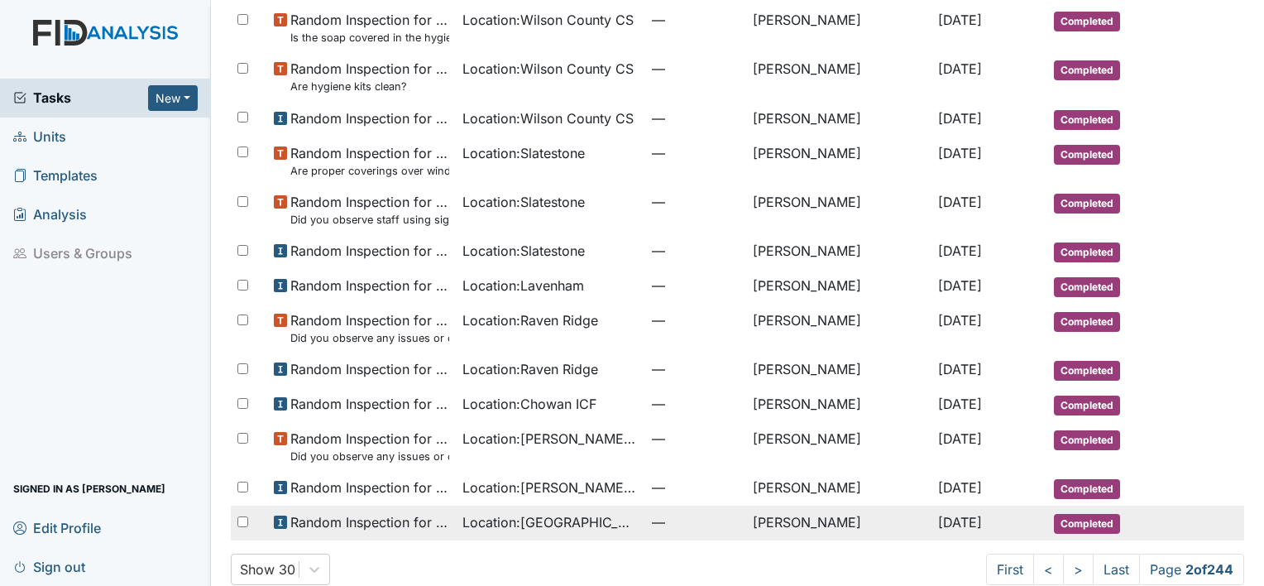
scroll to position [913, 0]
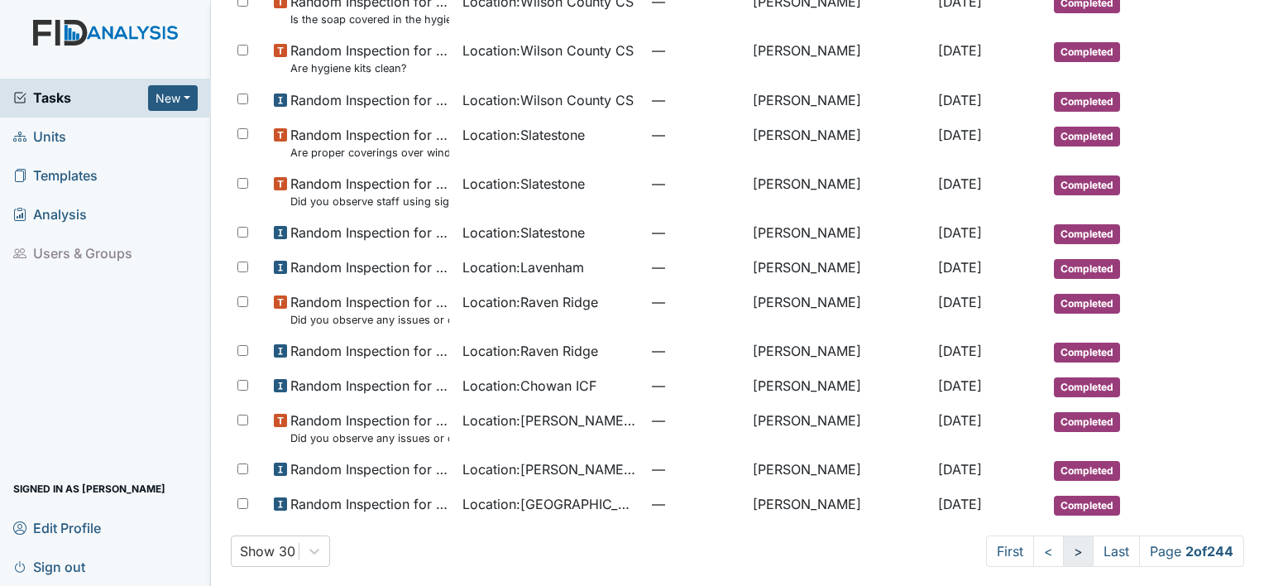
click at [1066, 546] on link ">" at bounding box center [1078, 550] width 31 height 31
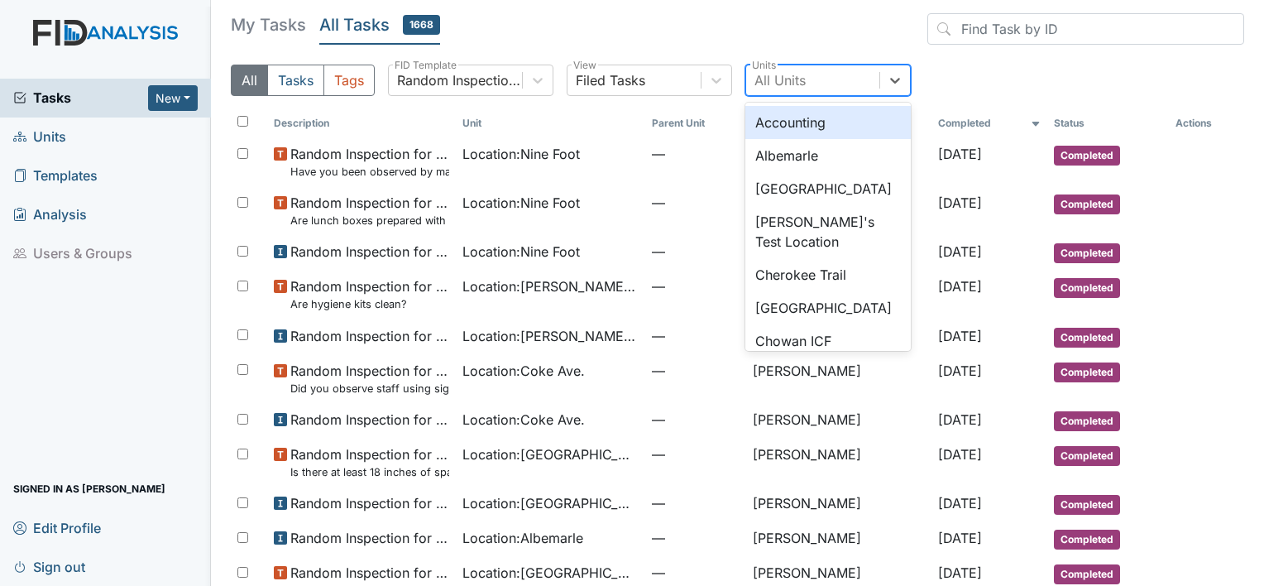
click at [863, 72] on div "All Units" at bounding box center [812, 80] width 133 height 30
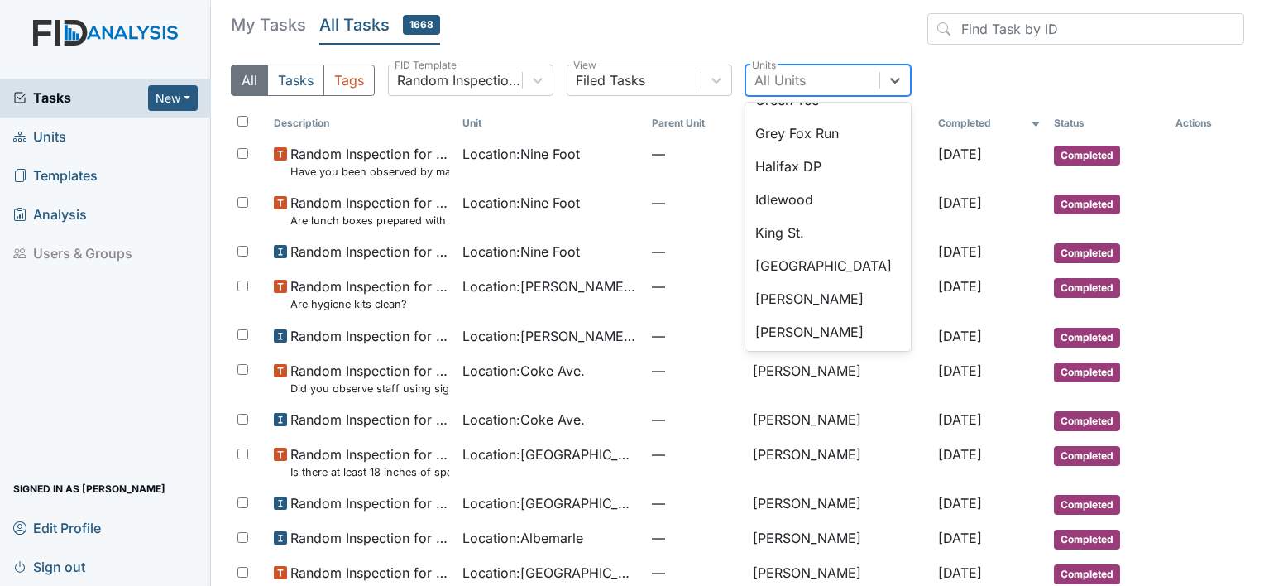
scroll to position [705, 0]
click at [864, 206] on div "Idlewood" at bounding box center [827, 198] width 165 height 33
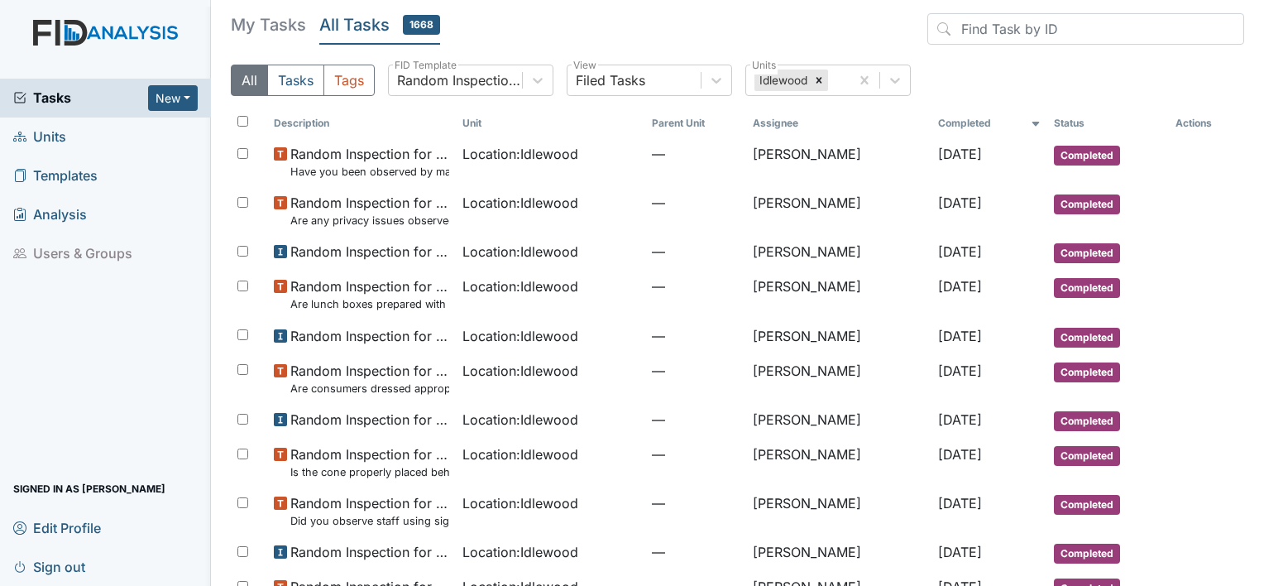
click at [807, 101] on div "All Tasks Tags Random Inspection for AM FID Template Filed Tasks View Idlewood …" at bounding box center [737, 87] width 1013 height 45
click at [813, 79] on icon at bounding box center [819, 80] width 12 height 12
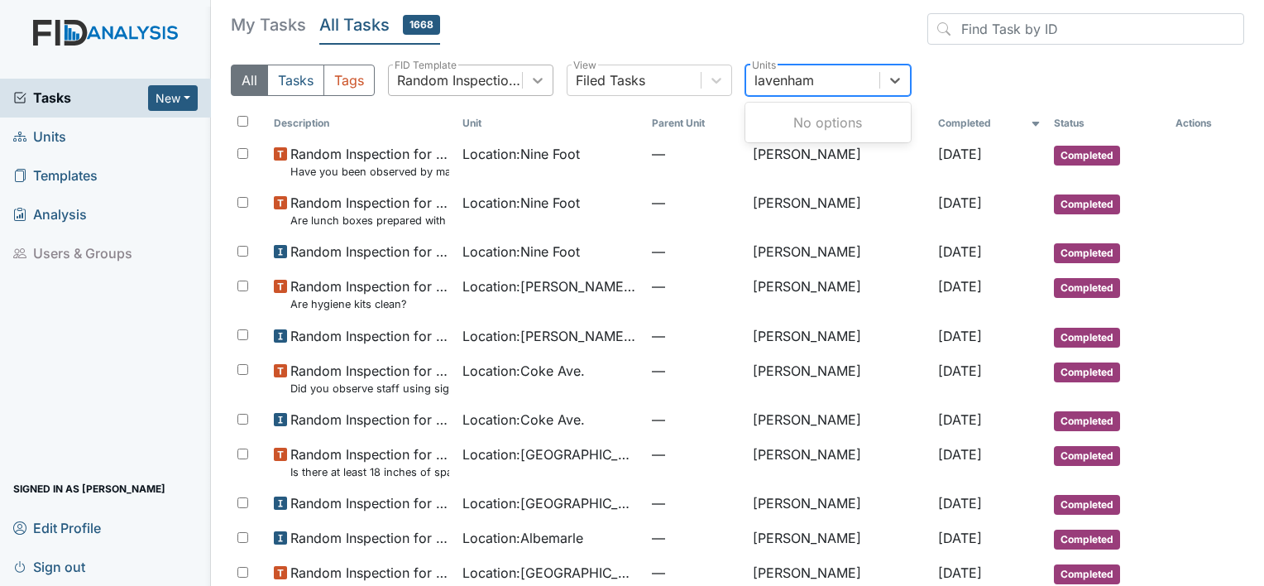
type input "lavenham"
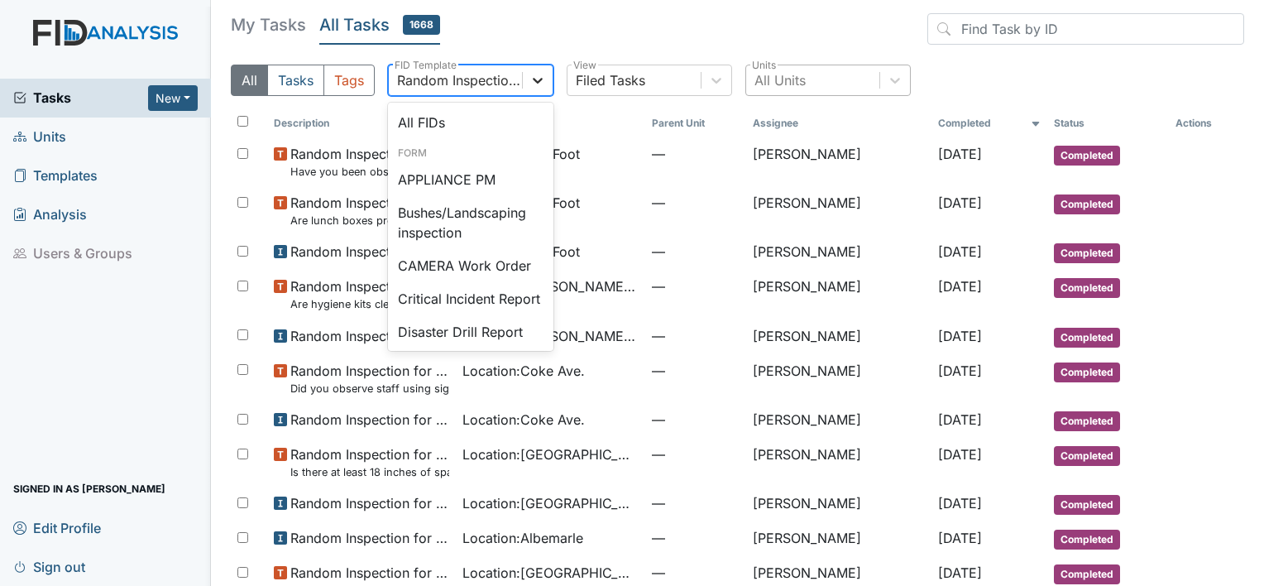
click at [536, 73] on icon at bounding box center [537, 80] width 17 height 17
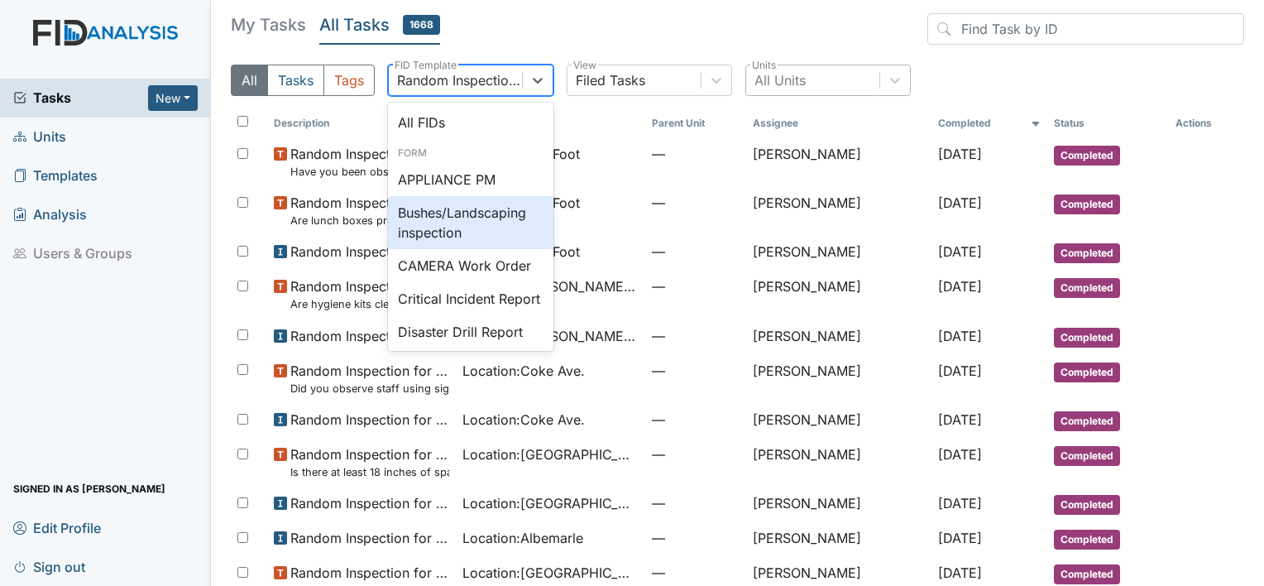
scroll to position [1, 0]
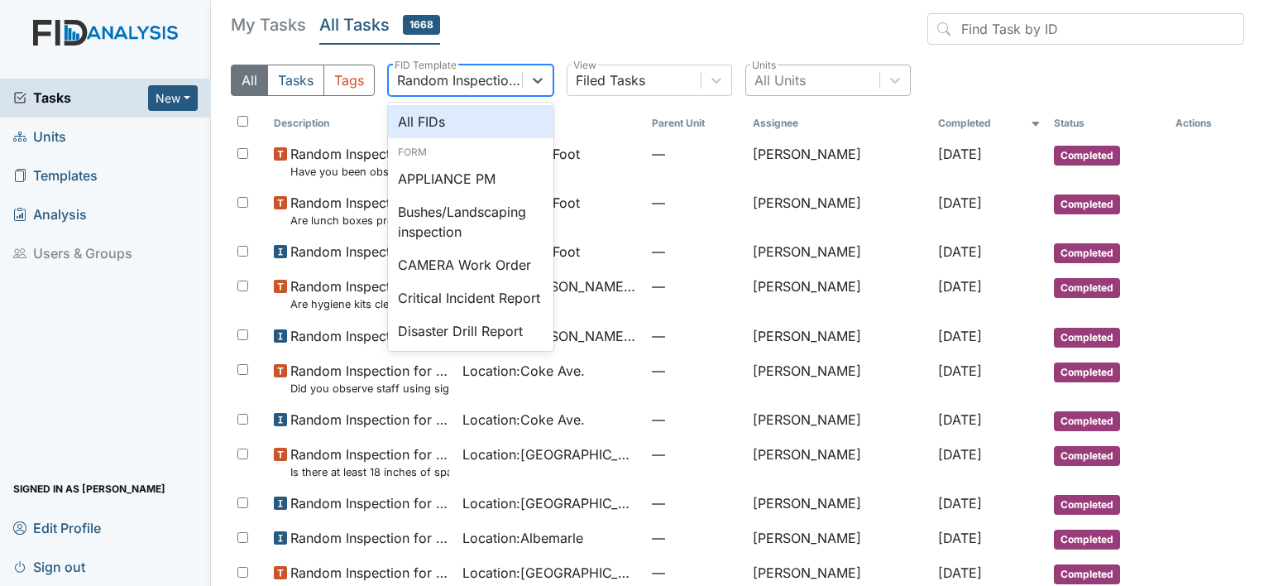
click at [453, 116] on div "All FIDs" at bounding box center [470, 121] width 165 height 33
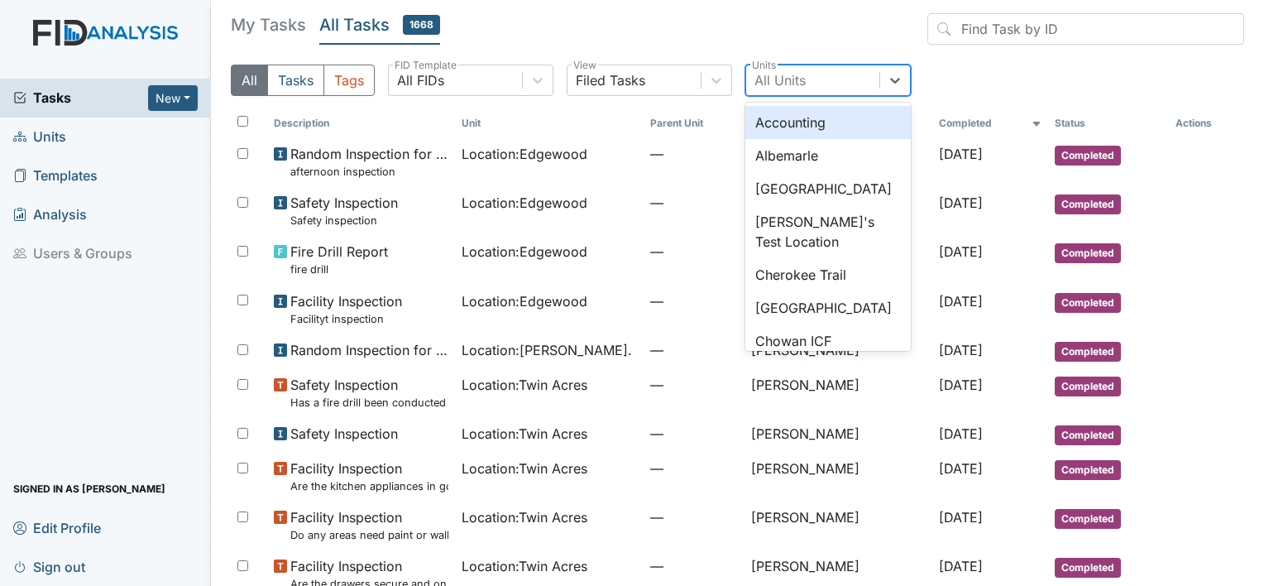
click at [828, 86] on div "All Units" at bounding box center [812, 80] width 133 height 30
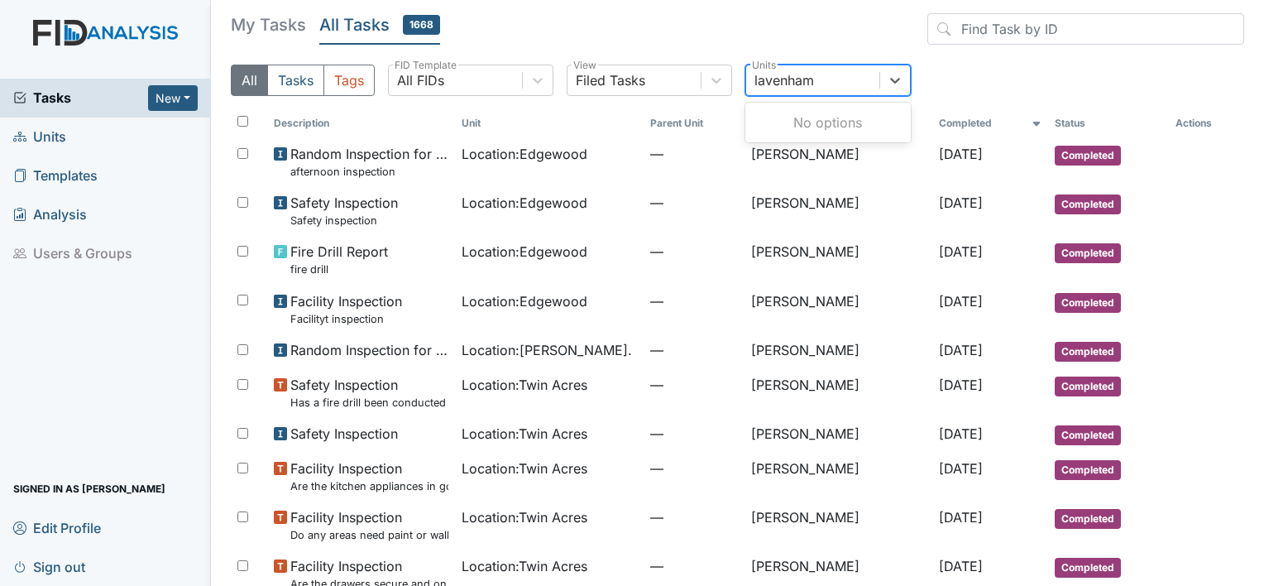
type input "lavenham"
click at [301, 82] on button "Tasks" at bounding box center [295, 80] width 57 height 31
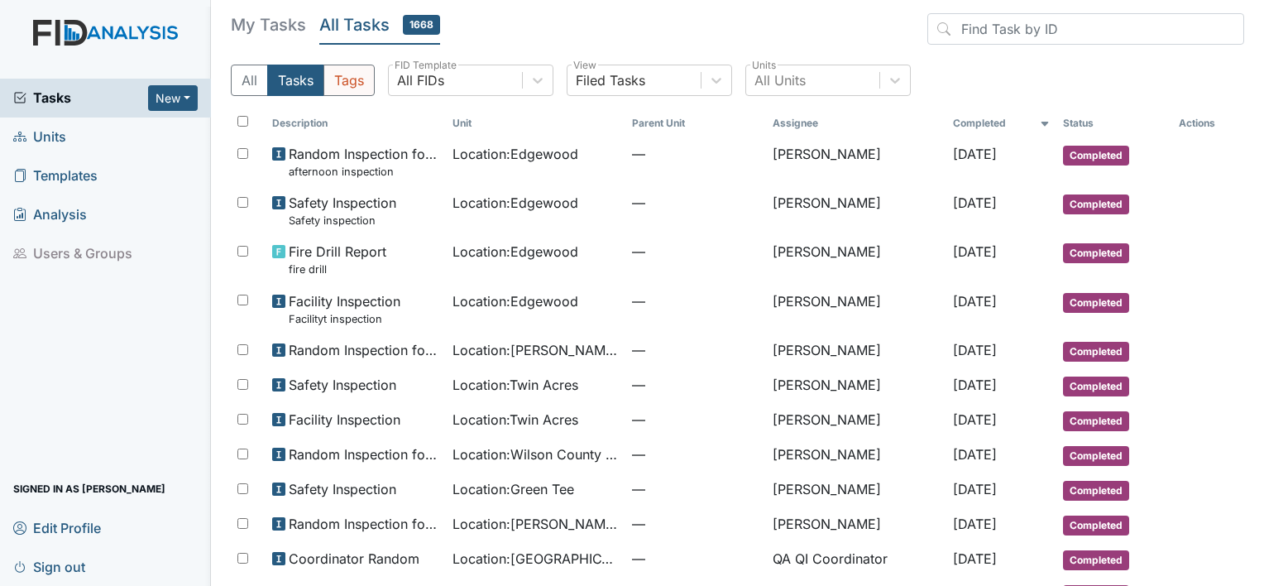
click at [351, 81] on button "Tags" at bounding box center [348, 80] width 51 height 31
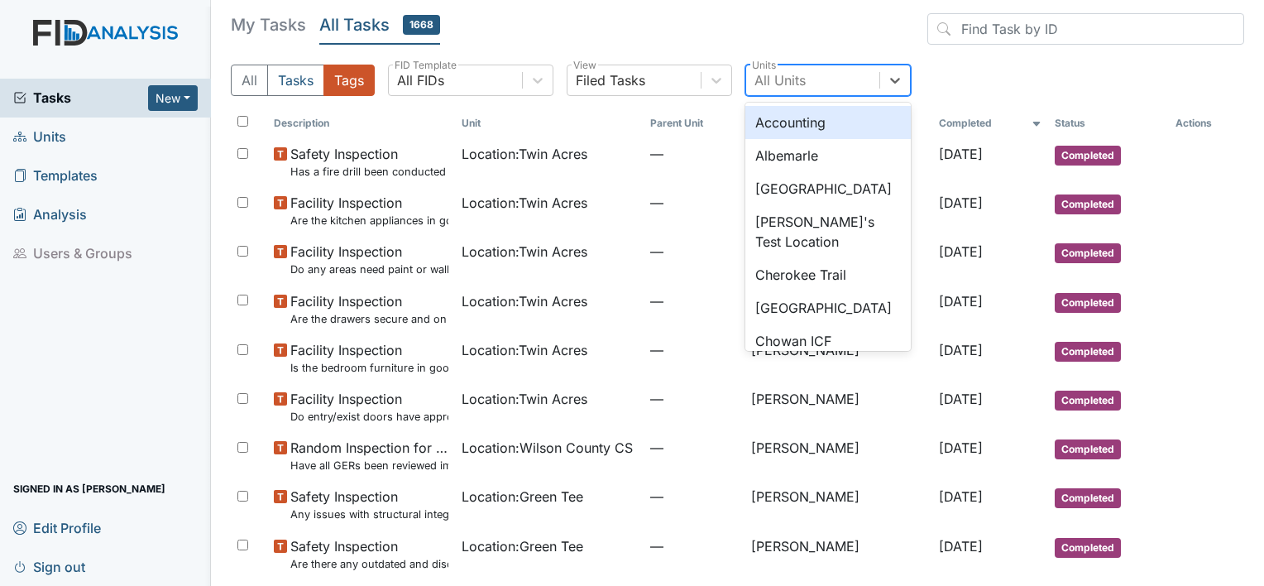
click at [826, 80] on div "All Units" at bounding box center [812, 80] width 133 height 30
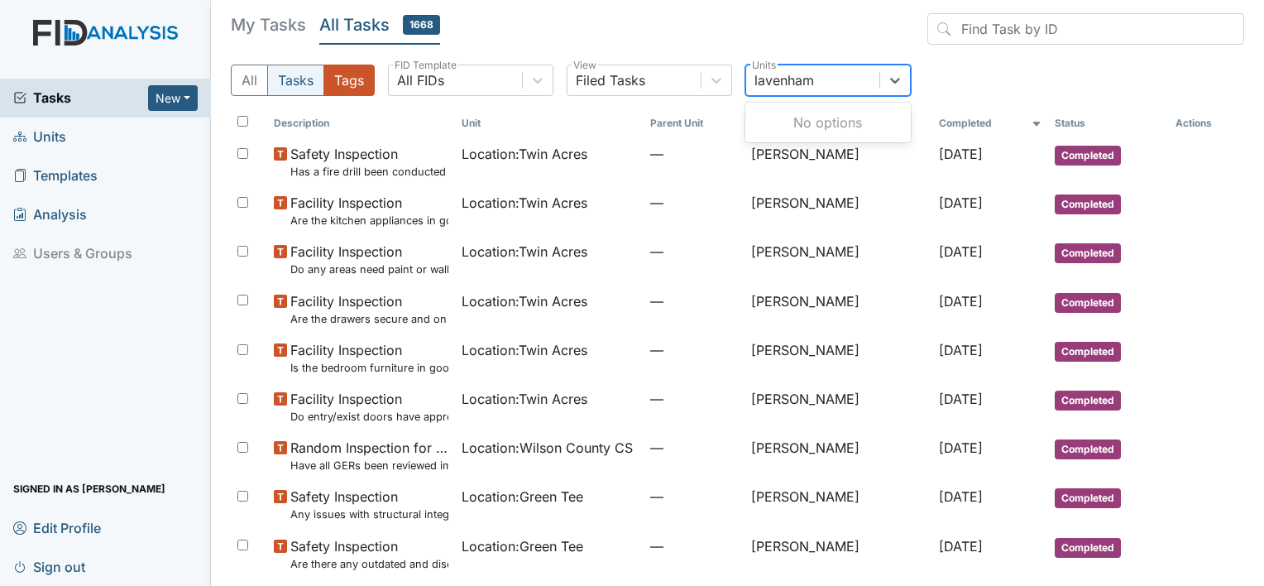
type input "lavenham"
click at [312, 78] on button "Tasks" at bounding box center [295, 80] width 57 height 31
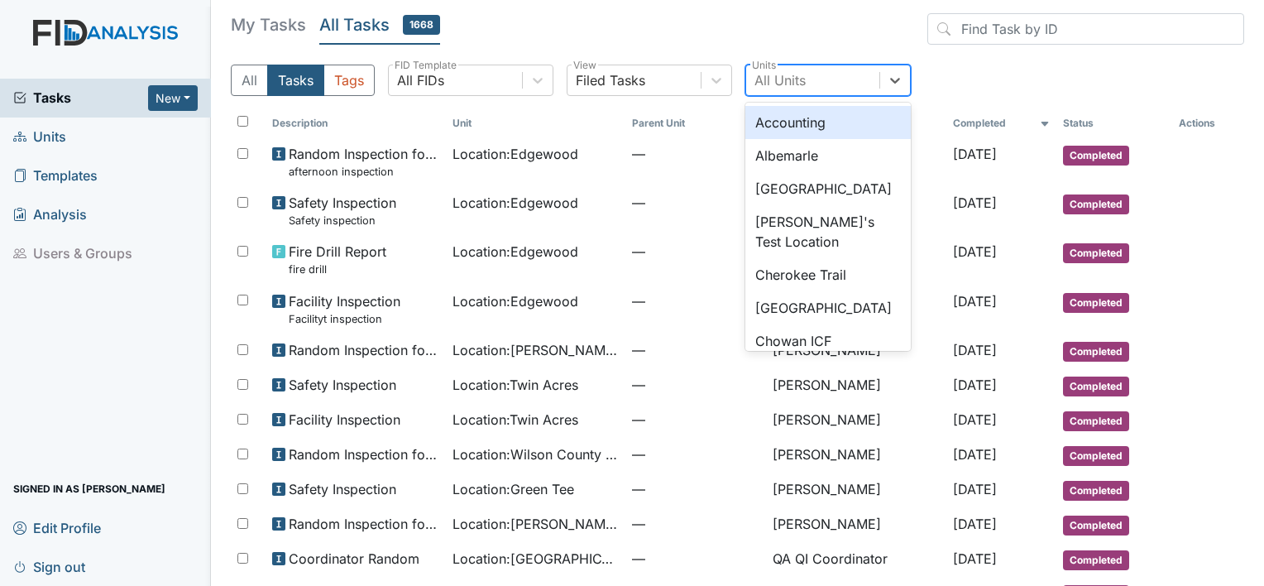
click at [834, 82] on div "All Units" at bounding box center [812, 80] width 133 height 30
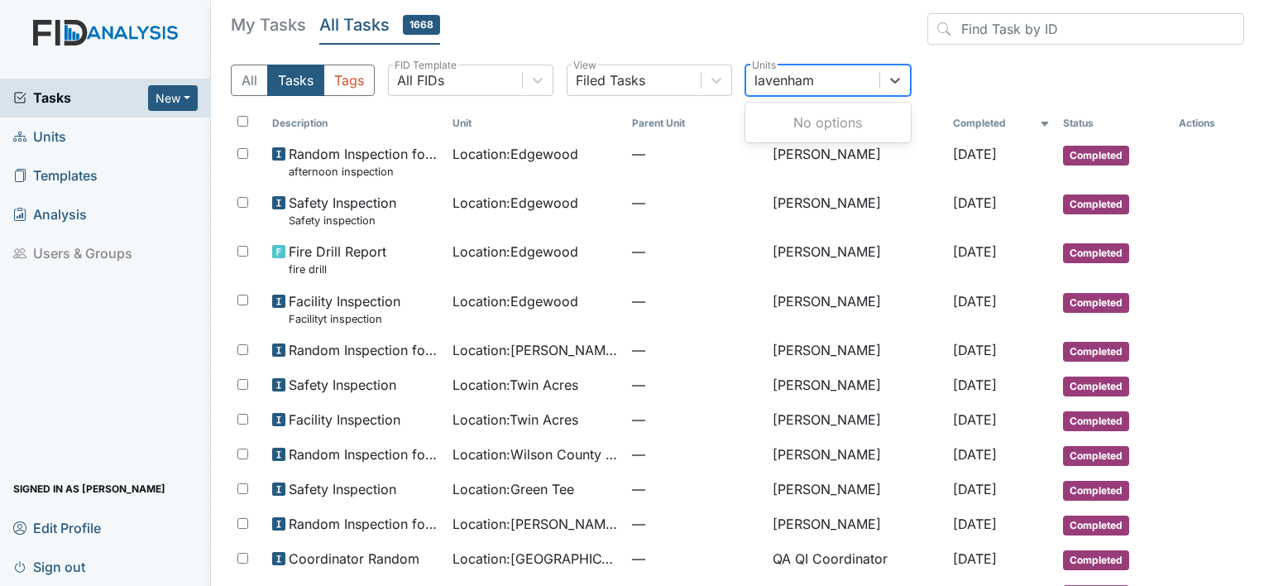
type input "lavenham"
click at [607, 58] on div "My Tasks All Tasks 1668 All Tasks Tags All FIDs FID Template Filed Tasks View A…" at bounding box center [737, 61] width 1013 height 96
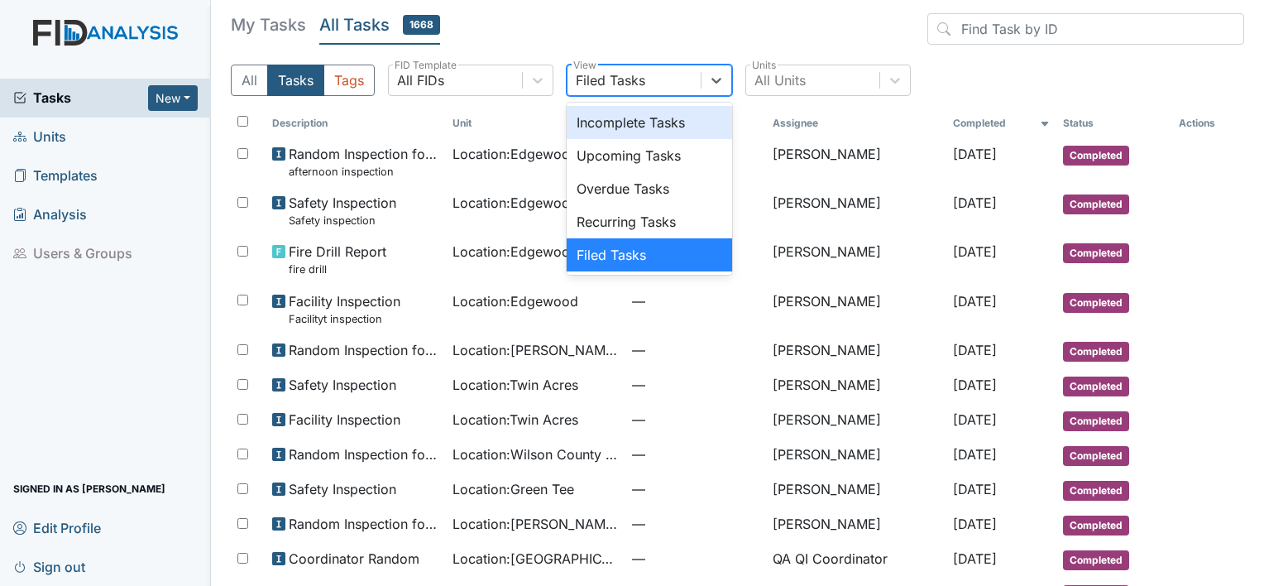
click at [611, 74] on div "Filed Tasks" at bounding box center [610, 80] width 69 height 20
click at [620, 122] on div "Incomplete Tasks" at bounding box center [649, 122] width 165 height 33
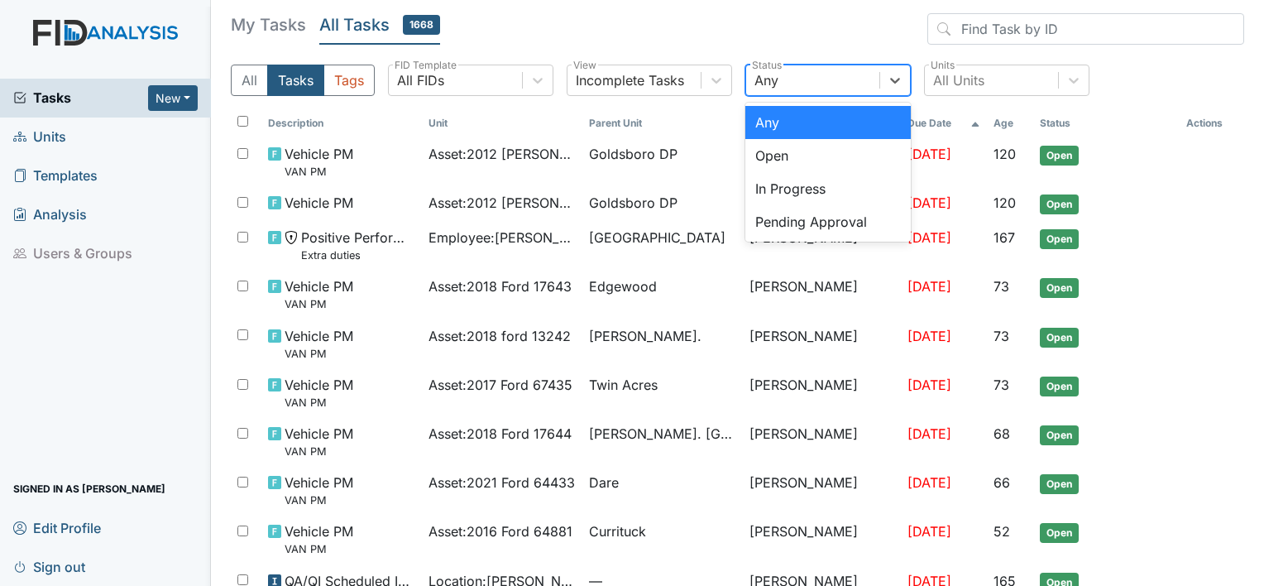
click at [784, 79] on div "Any" at bounding box center [812, 80] width 133 height 30
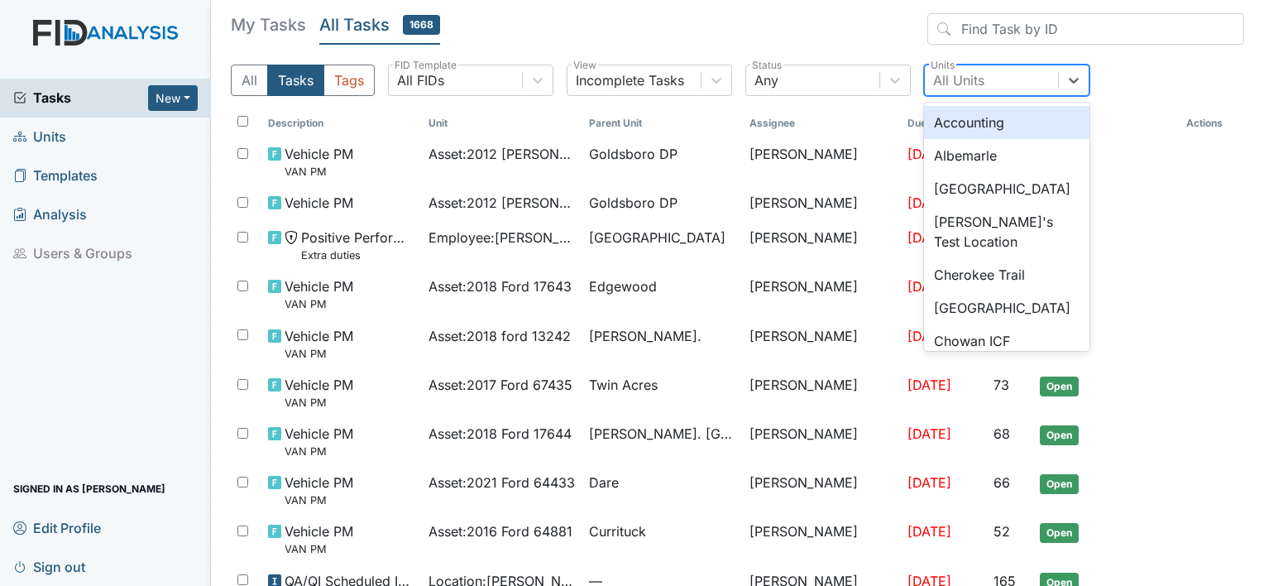
click at [1026, 73] on div "All Units" at bounding box center [991, 80] width 133 height 30
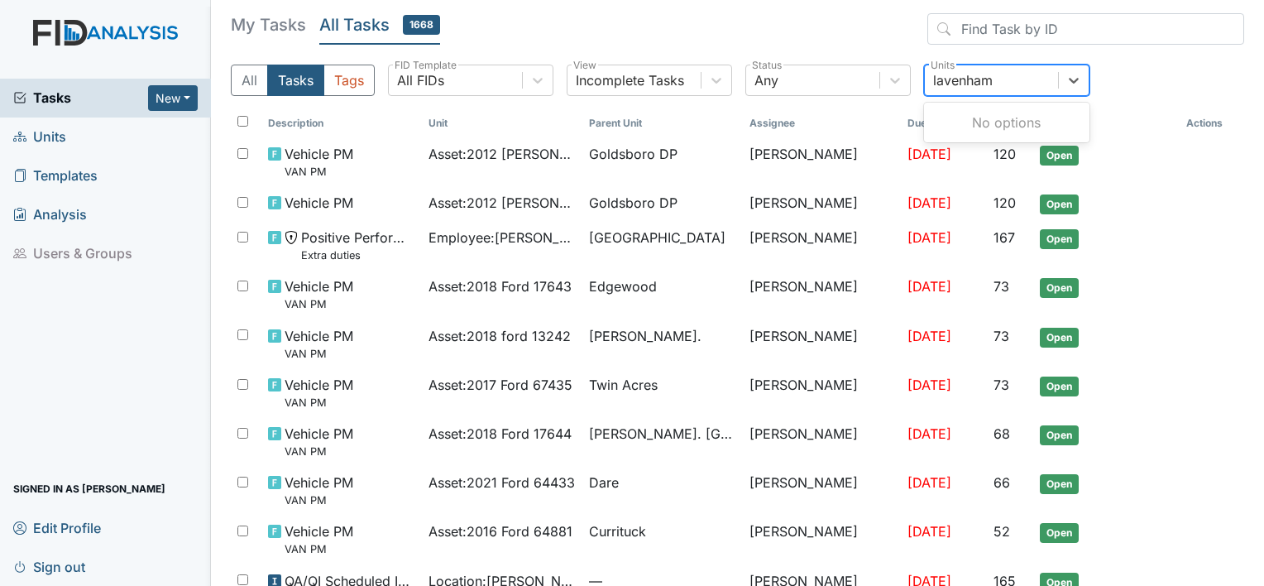
type input "lavenham"
click at [266, 21] on h5 "My Tasks" at bounding box center [268, 24] width 75 height 23
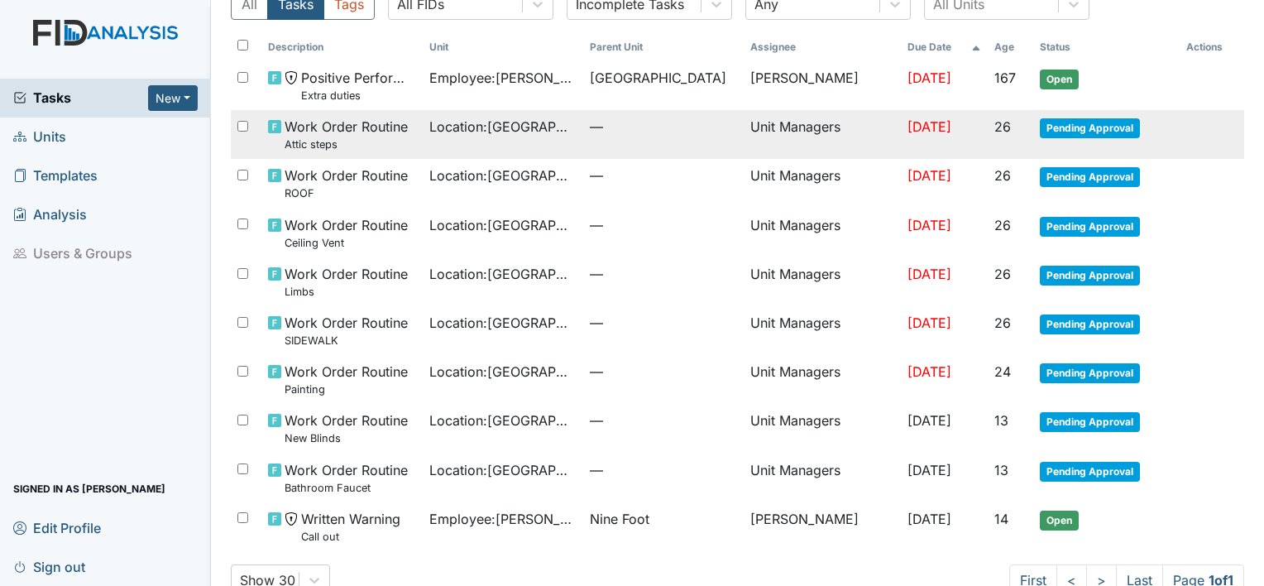
scroll to position [113, 0]
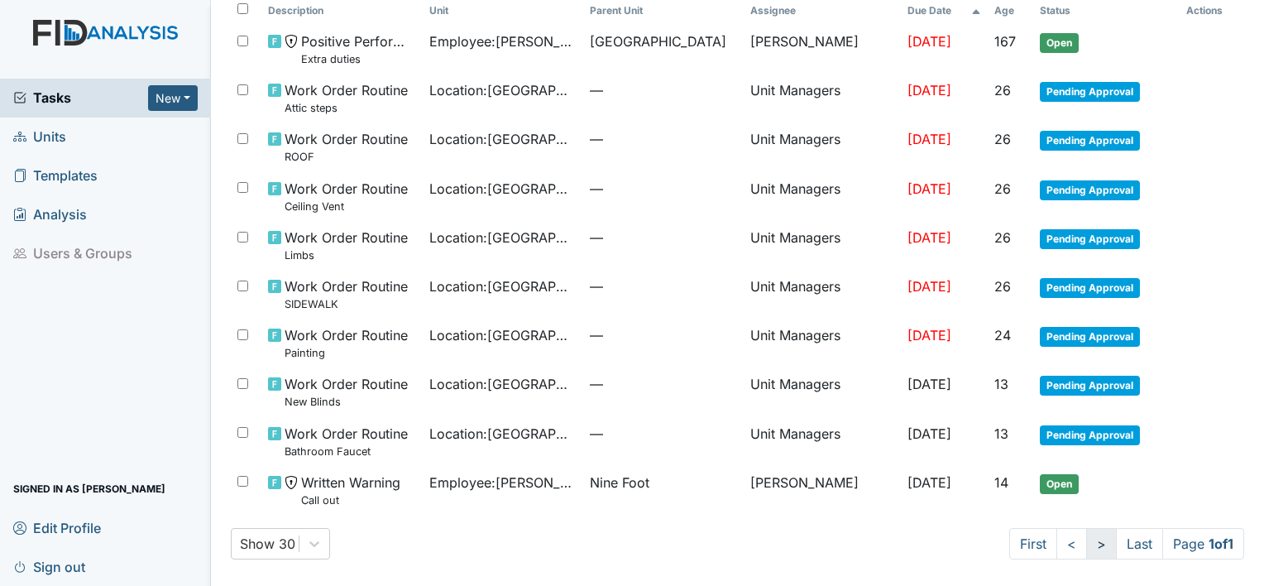
click at [1086, 534] on link ">" at bounding box center [1101, 543] width 31 height 31
click at [1086, 538] on link ">" at bounding box center [1101, 543] width 31 height 31
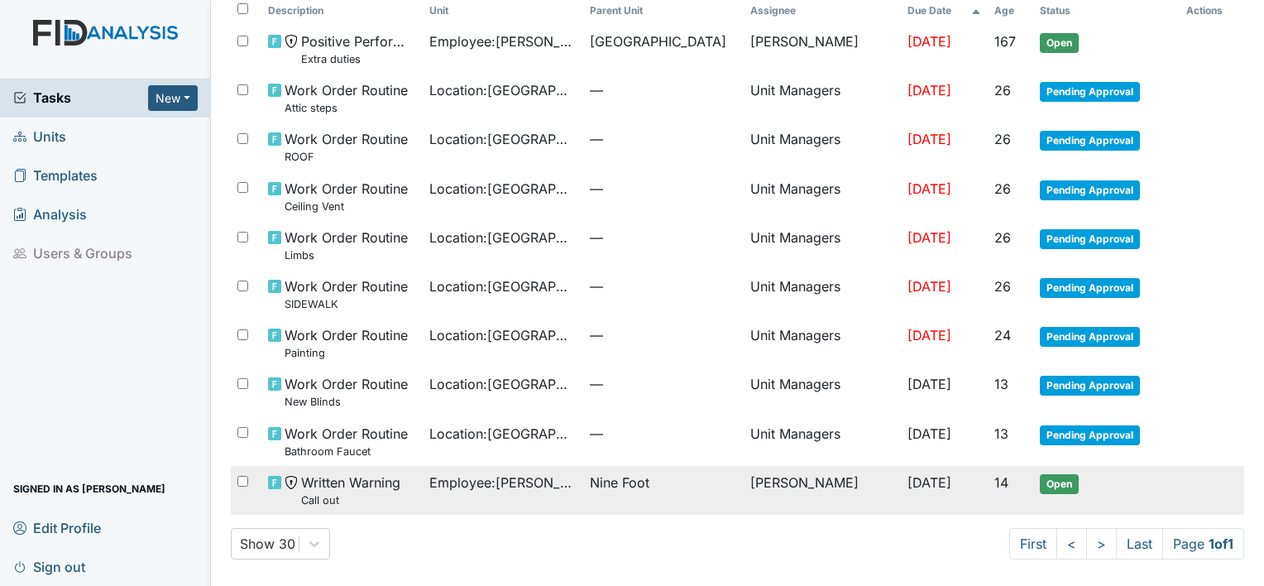
click at [952, 469] on td "[DATE]" at bounding box center [944, 490] width 87 height 49
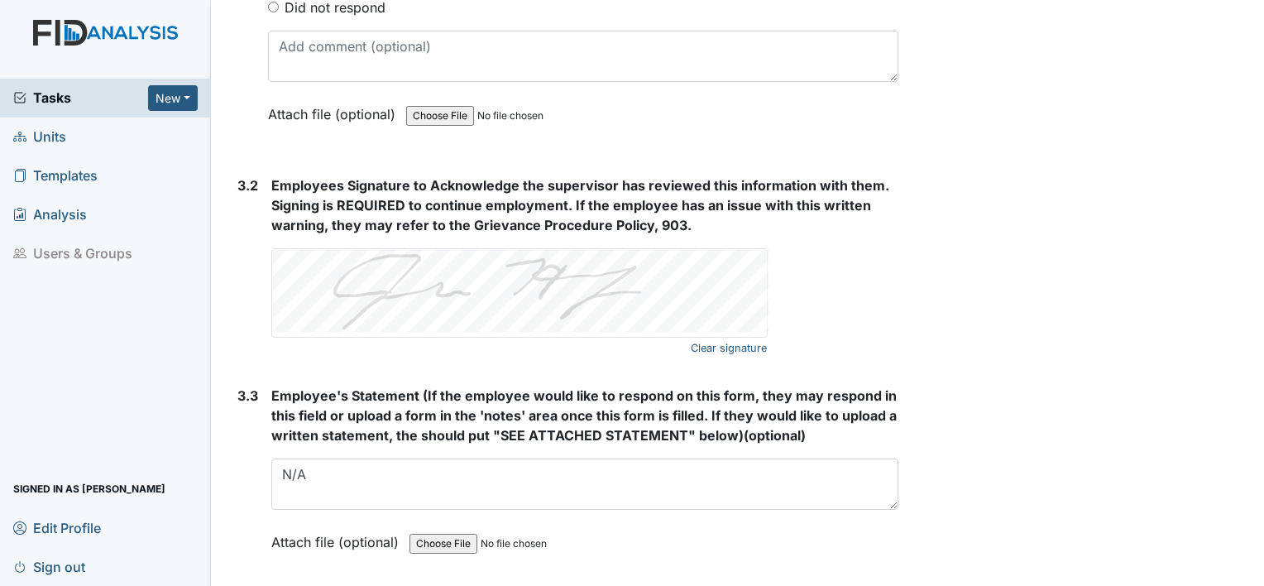
scroll to position [2902, 0]
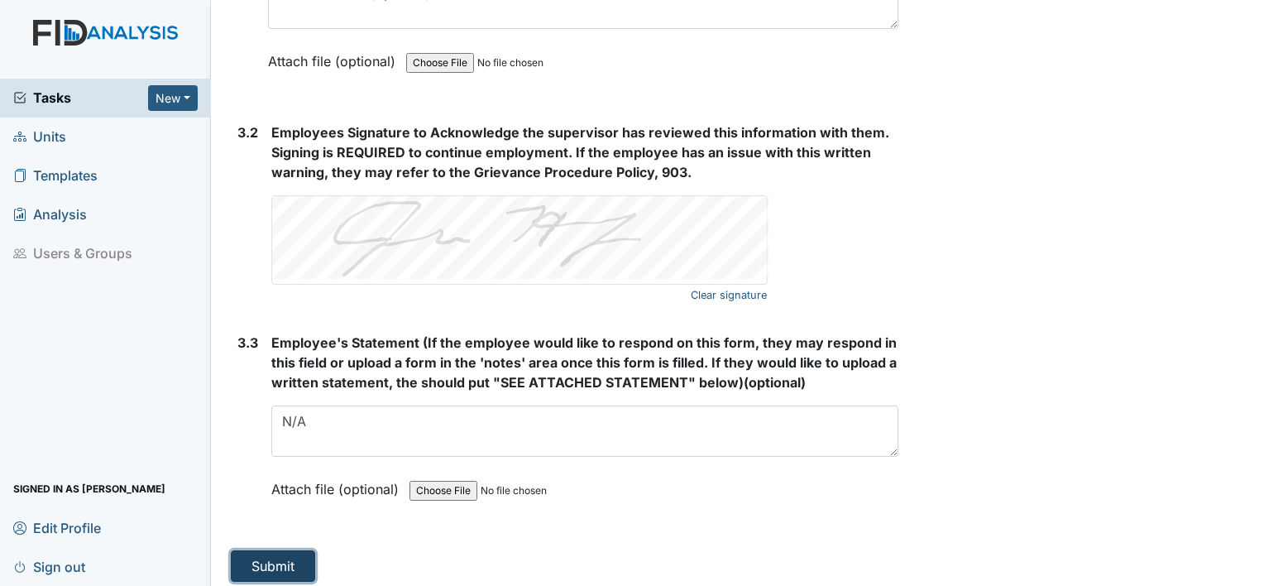
click at [300, 555] on button "Submit" at bounding box center [273, 565] width 84 height 31
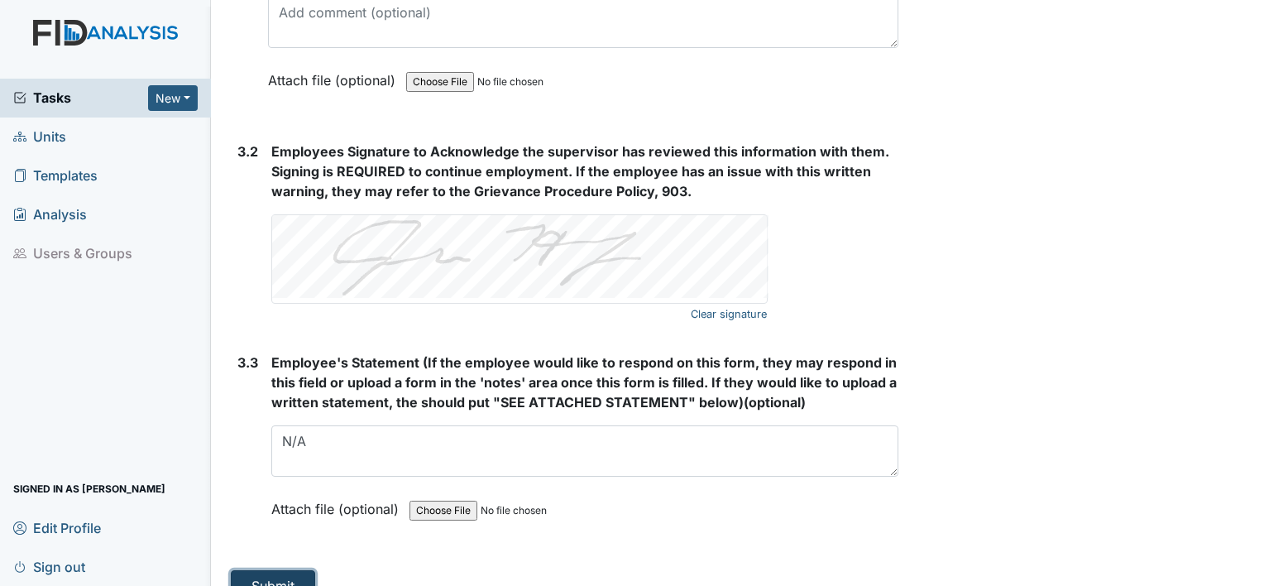
scroll to position [2921, 0]
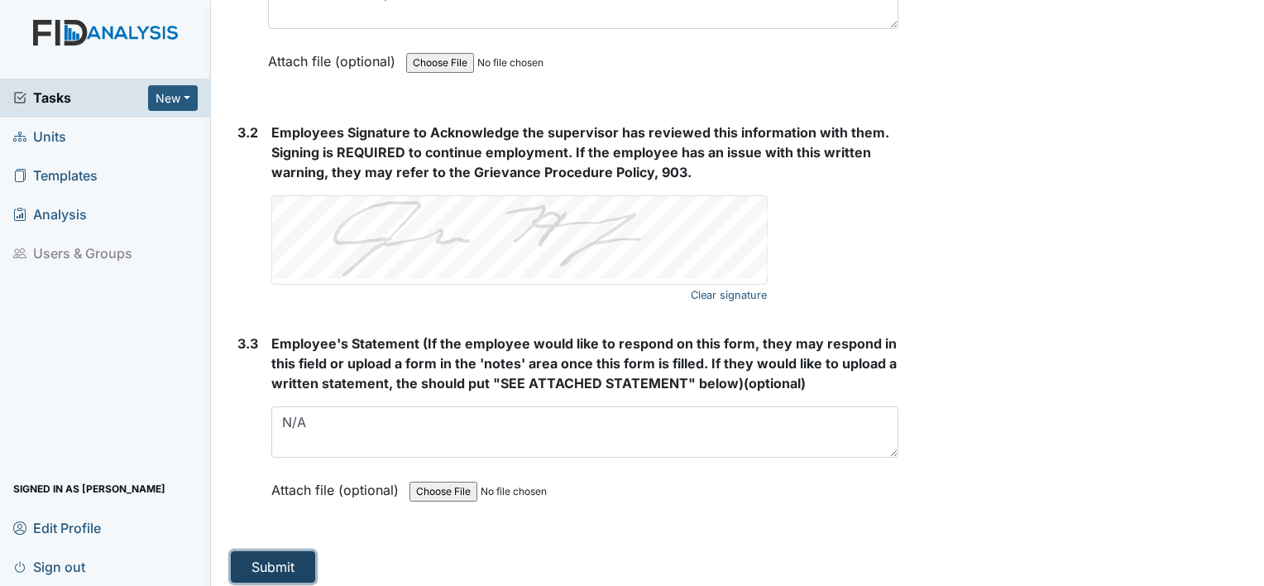
click at [268, 551] on button "Submit" at bounding box center [273, 566] width 84 height 31
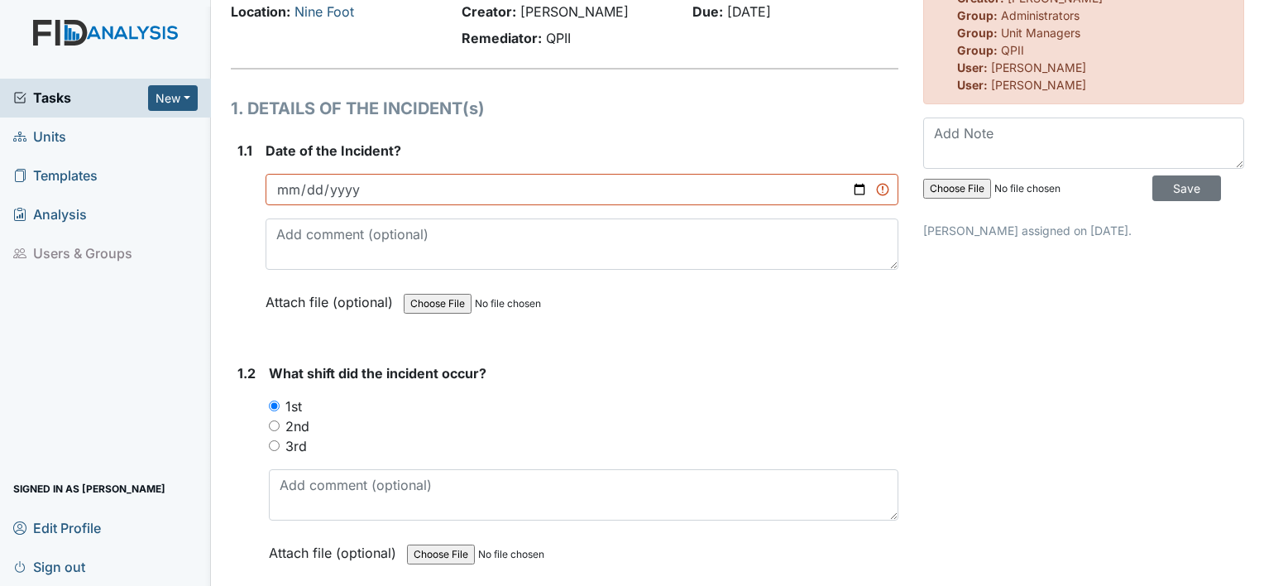
scroll to position [0, 0]
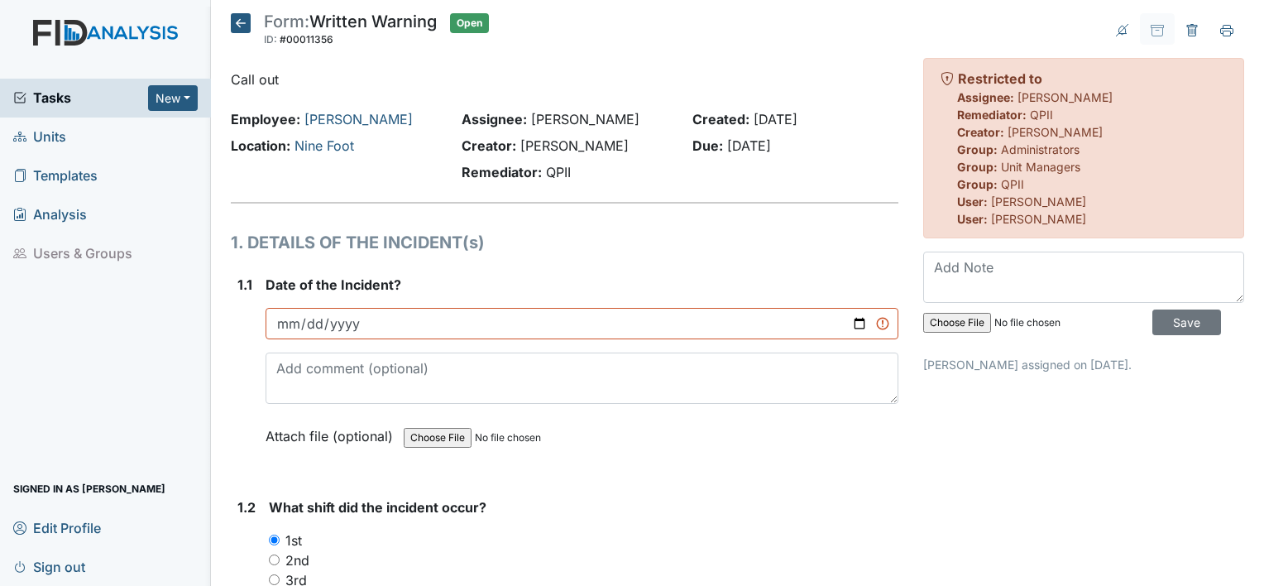
click at [55, 90] on span "Tasks" at bounding box center [80, 98] width 135 height 20
